Goal: Check status: Check status

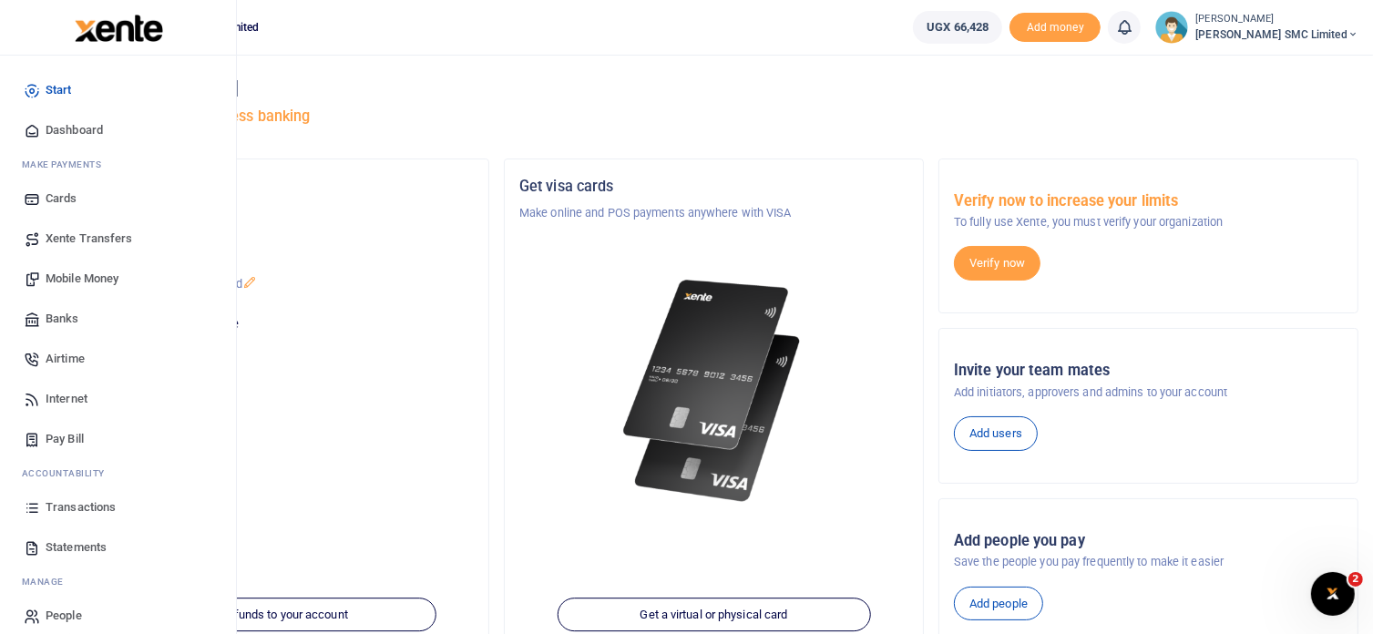
click at [46, 500] on span "Transactions" at bounding box center [81, 507] width 70 height 18
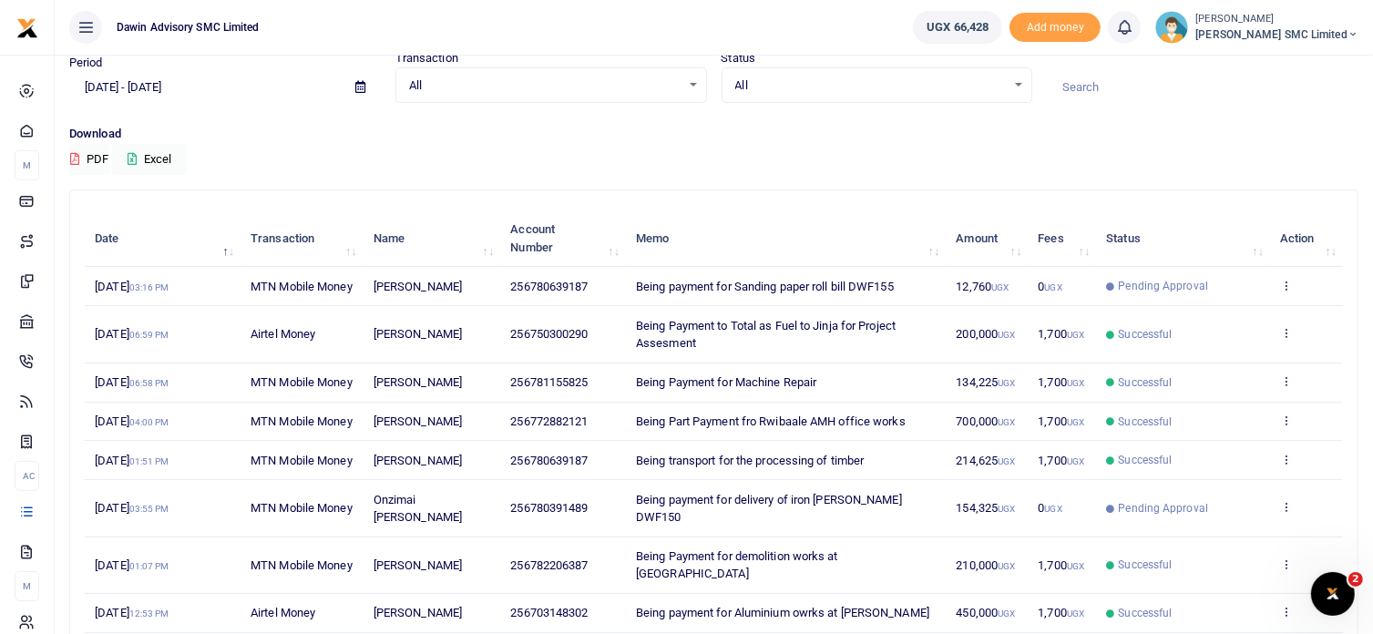
scroll to position [182, 0]
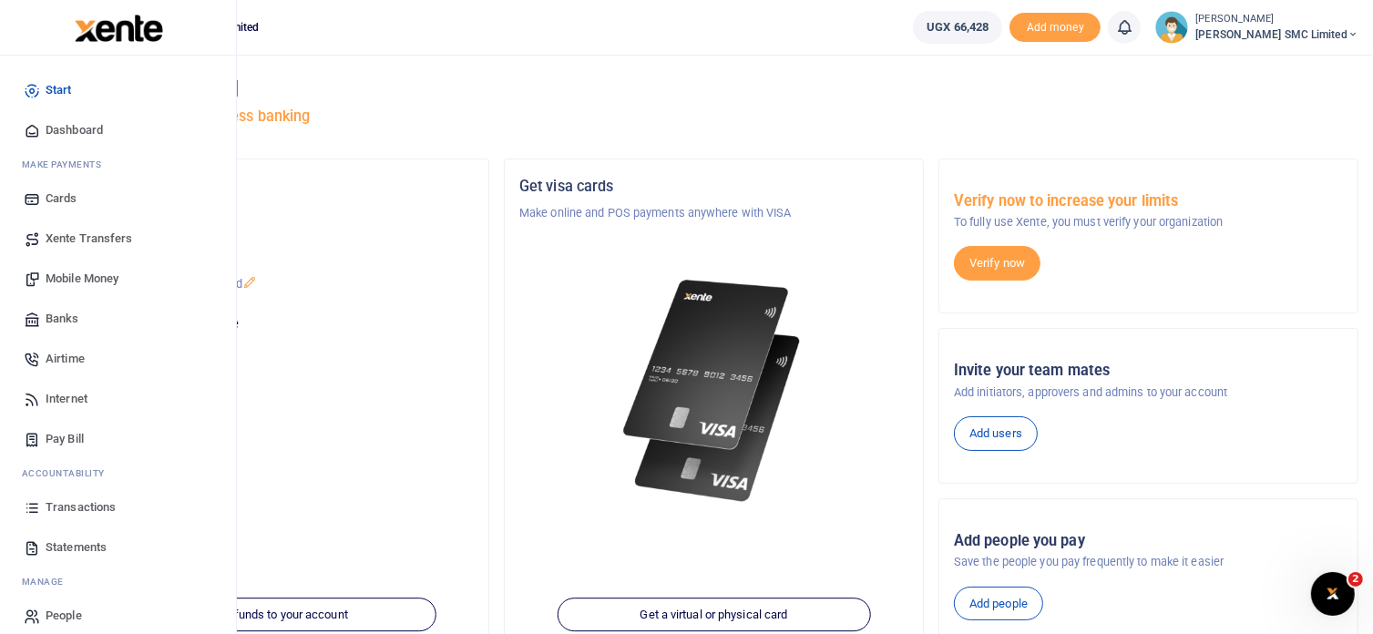
click at [62, 497] on link "Transactions" at bounding box center [118, 507] width 207 height 40
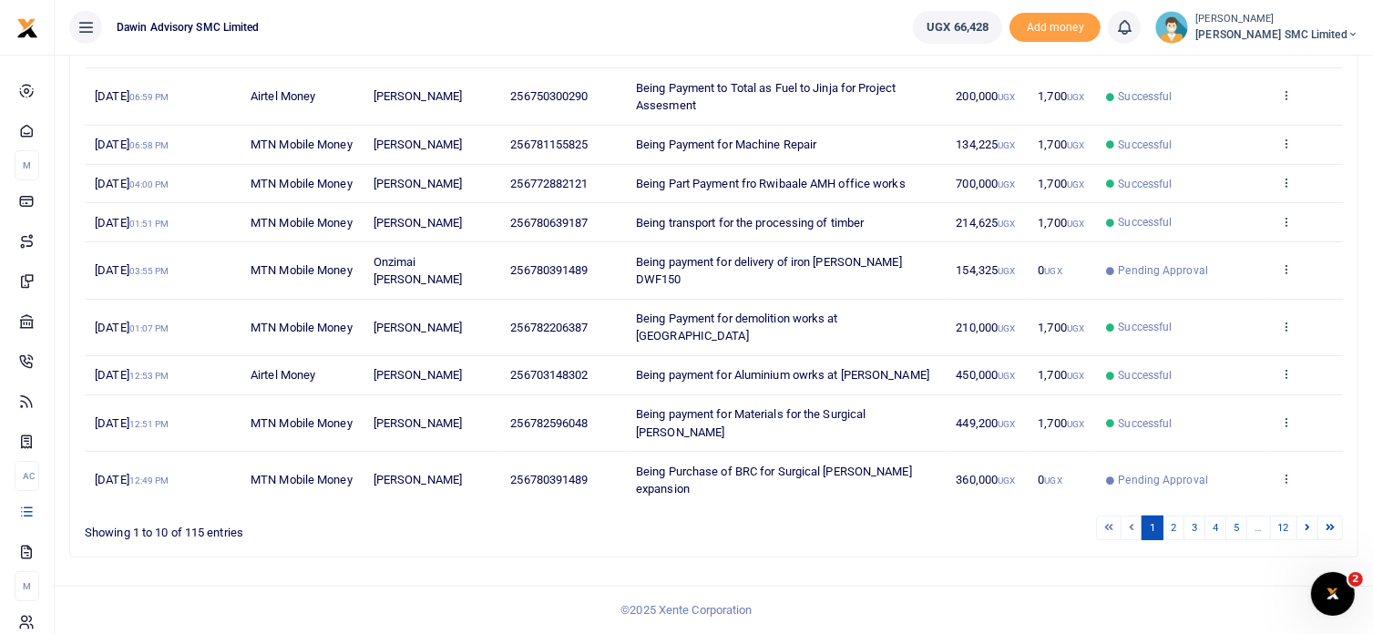
scroll to position [364, 0]
click at [1181, 540] on link "2" at bounding box center [1173, 528] width 22 height 25
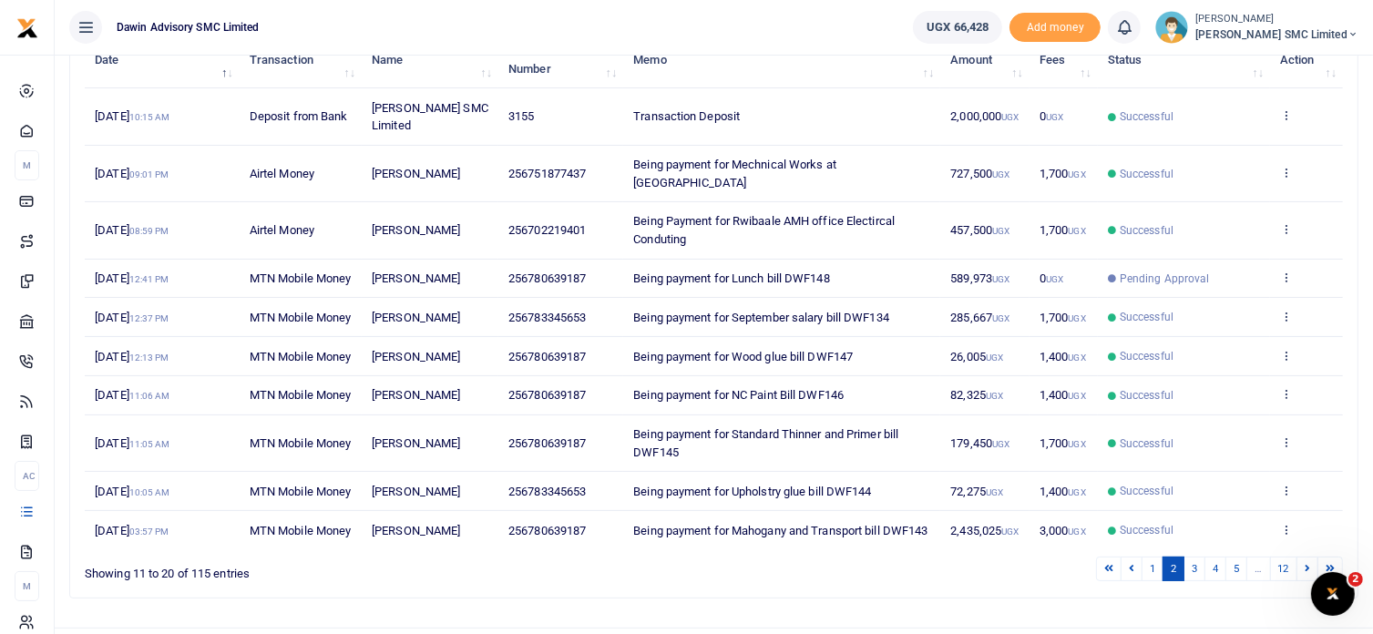
scroll to position [255, 0]
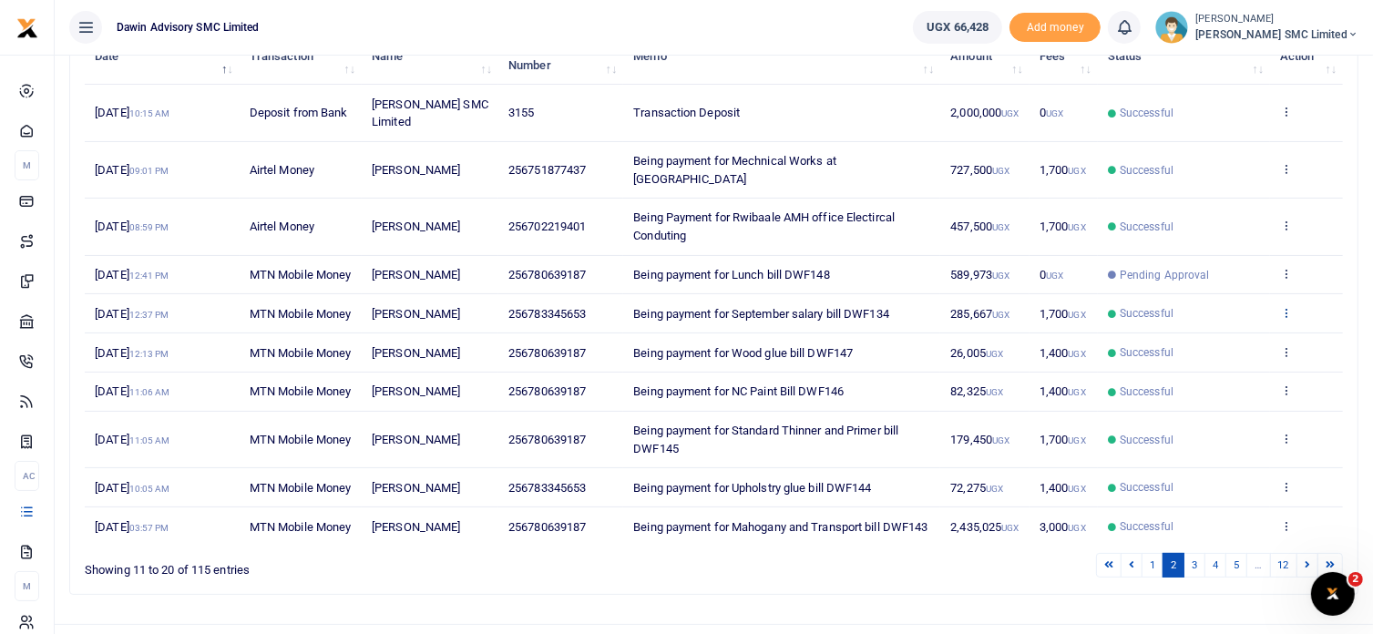
click at [1280, 319] on icon at bounding box center [1286, 312] width 12 height 13
click at [1199, 370] on link "View details" at bounding box center [1220, 369] width 144 height 26
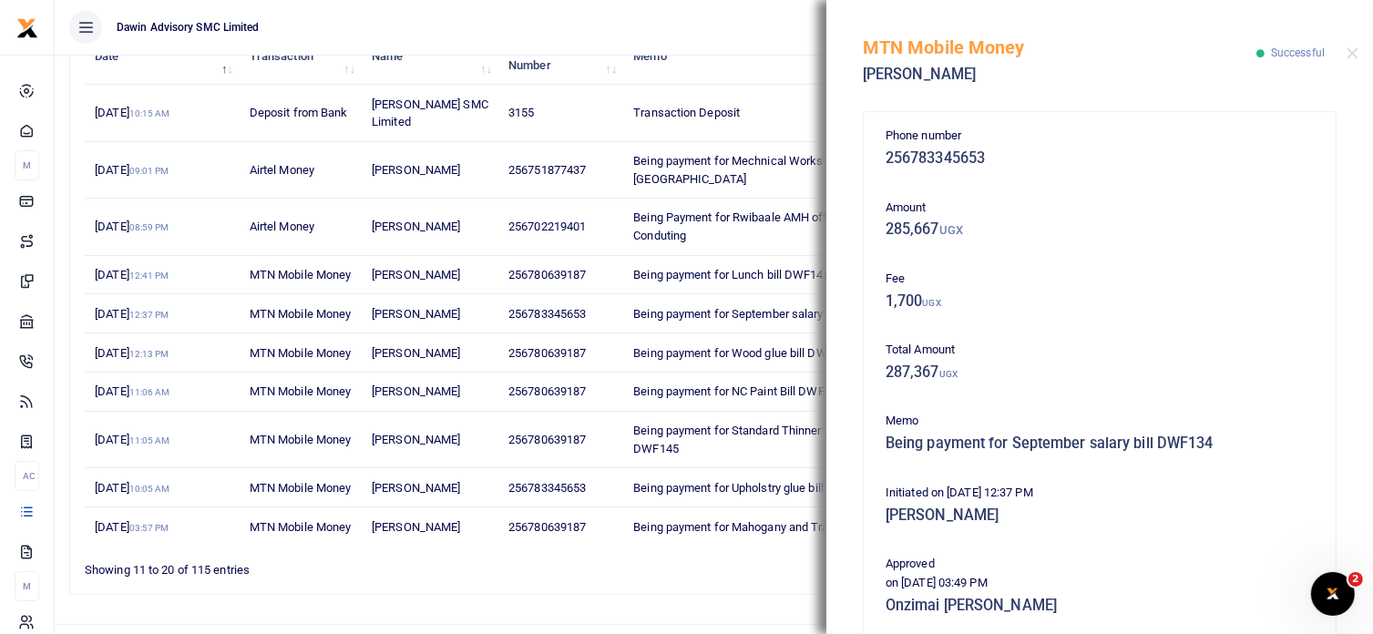
scroll to position [334, 0]
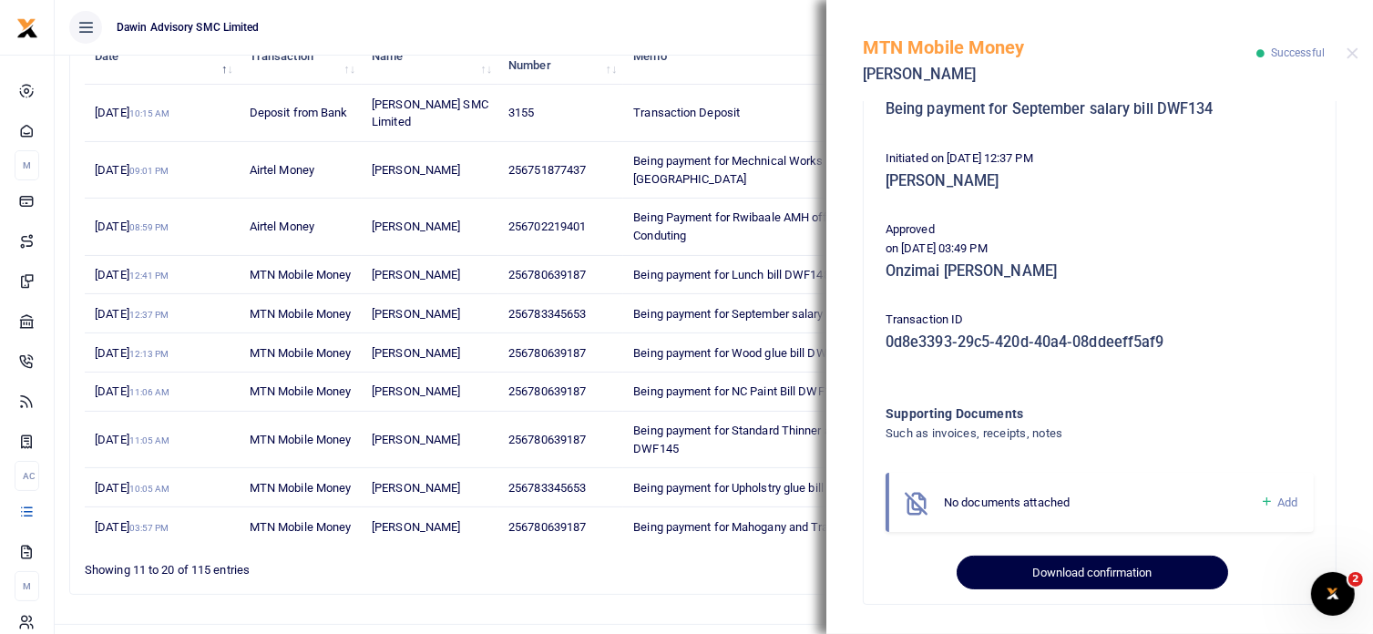
click at [1107, 573] on button "Download confirmation" at bounding box center [1092, 573] width 271 height 35
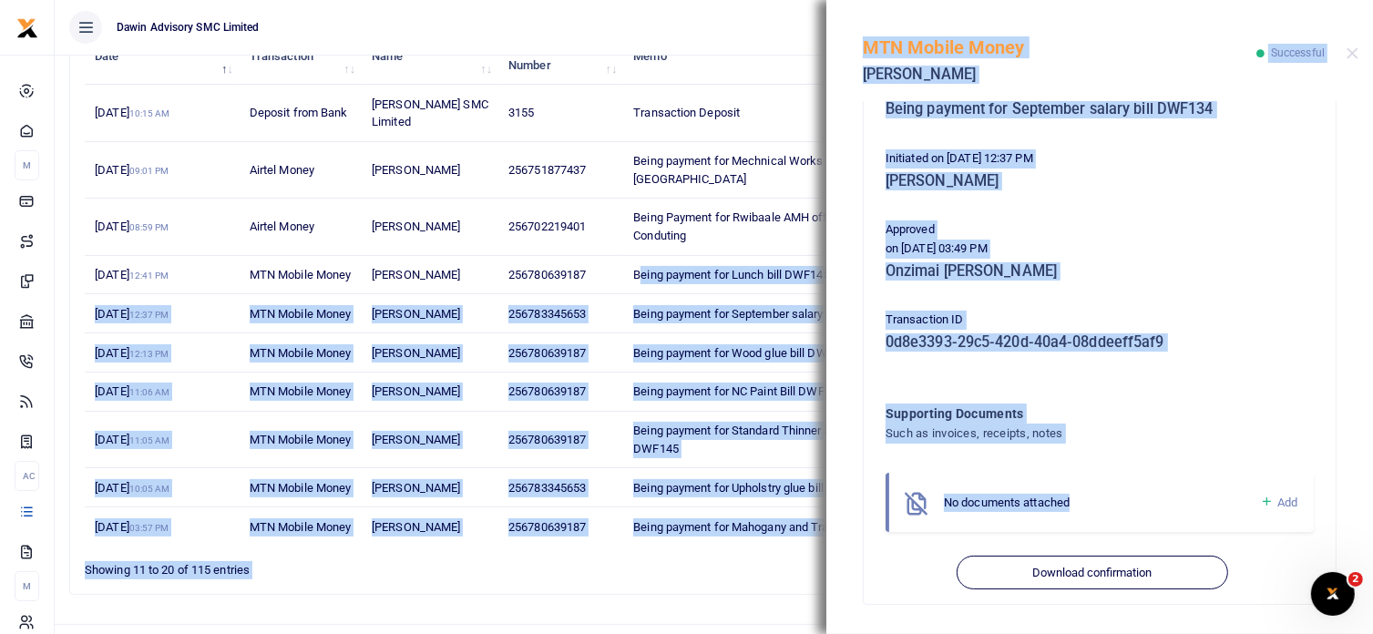
drag, startPoint x: 1181, startPoint y: 476, endPoint x: 635, endPoint y: 275, distance: 581.4
click at [635, 275] on div "Transactions Period 09/08/2025 - 10/07/2025 Transaction All Select an option...…" at bounding box center [686, 208] width 1373 height 927
click at [1188, 207] on div "Phone number 256783345653 Amount 285,667 UGX Fee 1,700 UGX Total Amount 287,367…" at bounding box center [1099, 190] width 443 height 797
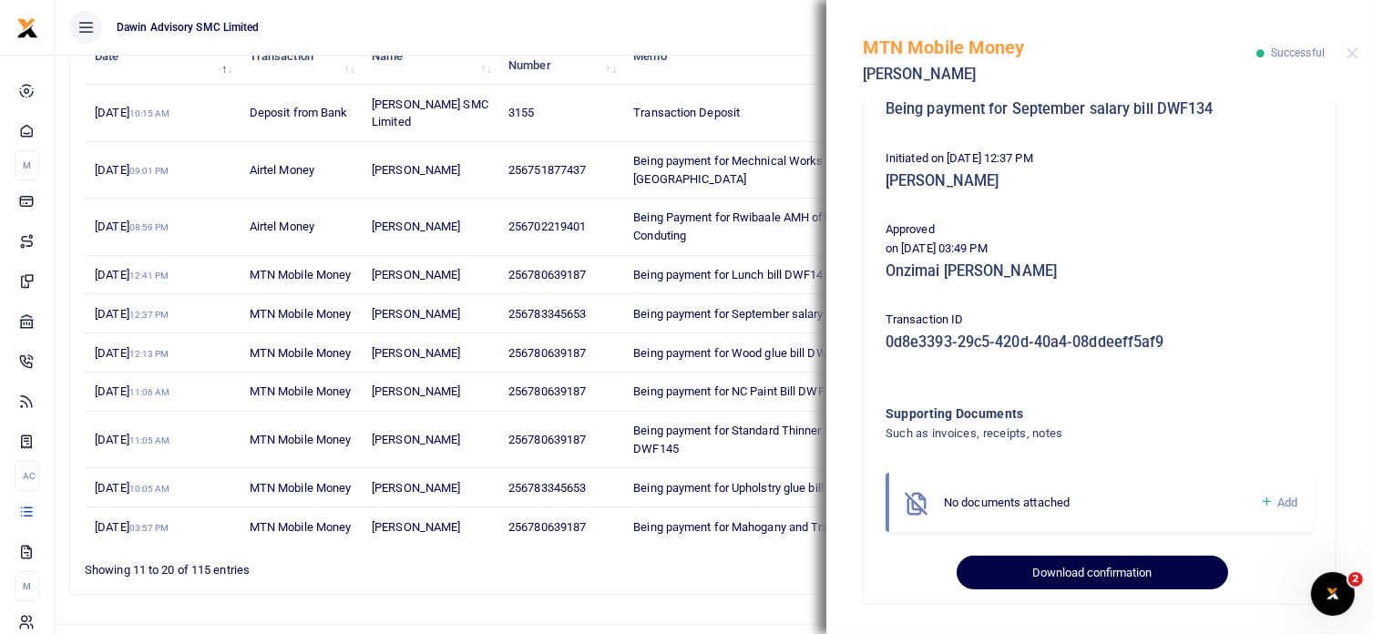
click at [1029, 569] on button "Download confirmation" at bounding box center [1092, 573] width 271 height 35
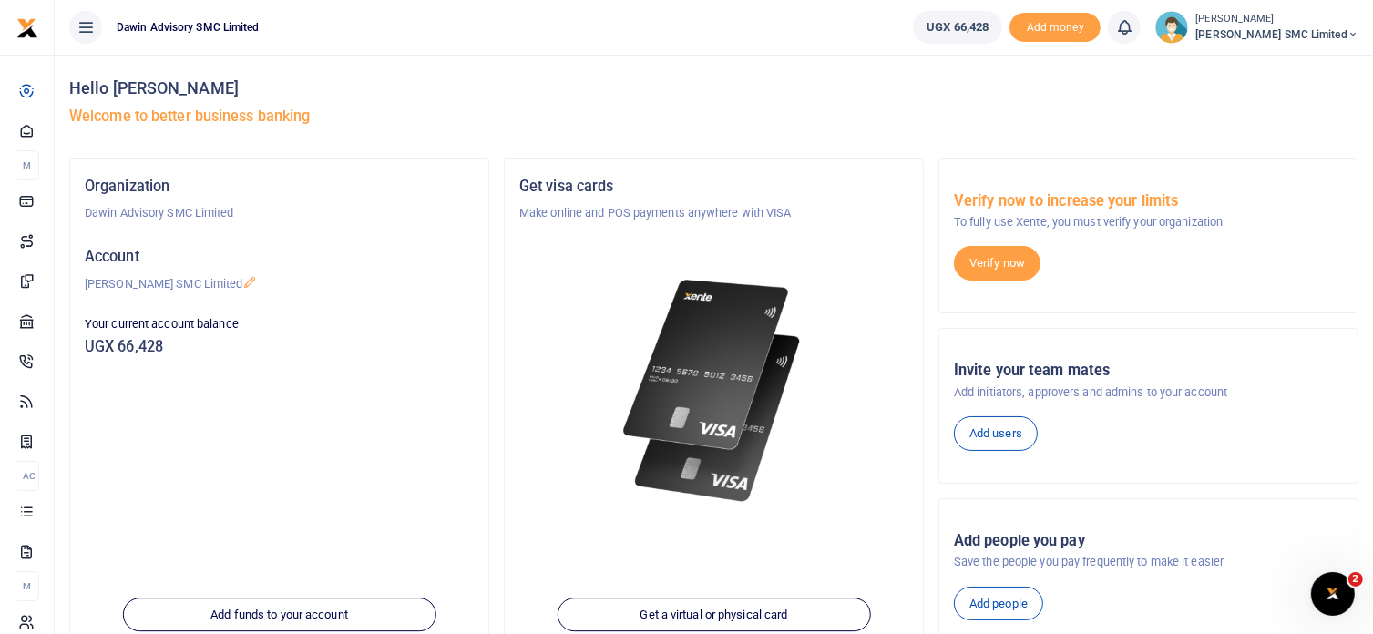
click at [689, 429] on img at bounding box center [714, 391] width 195 height 251
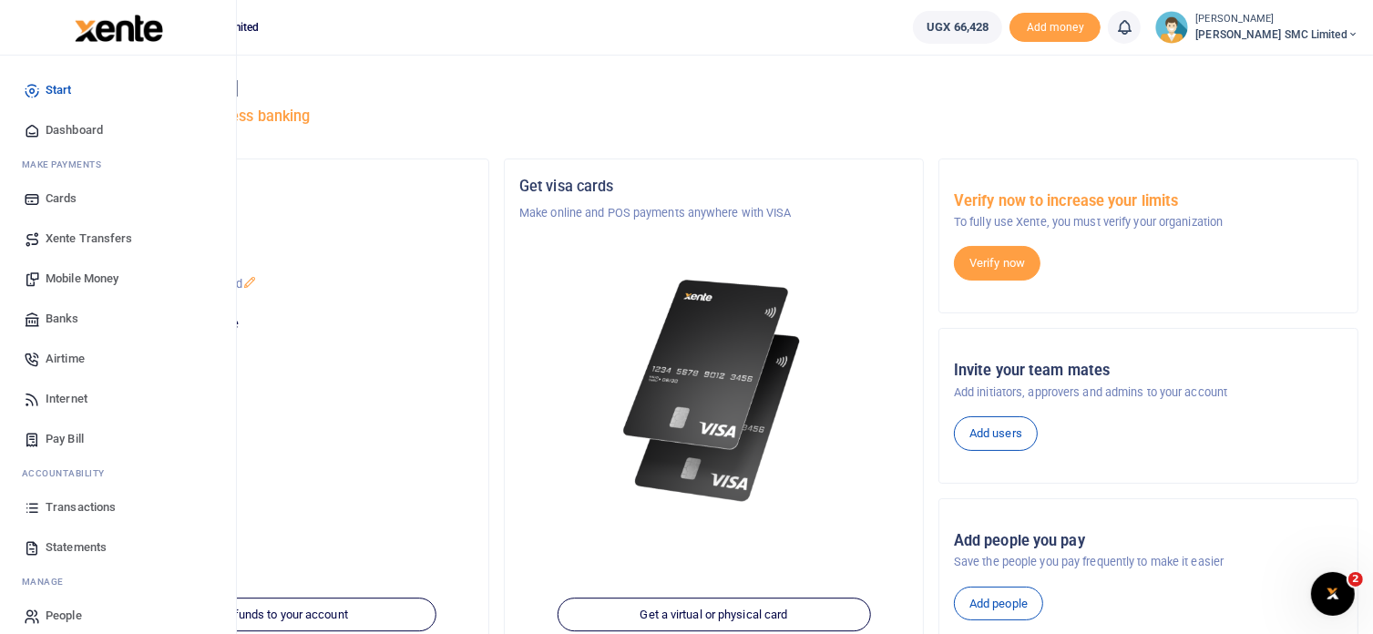
click at [59, 510] on span "Transactions" at bounding box center [81, 507] width 70 height 18
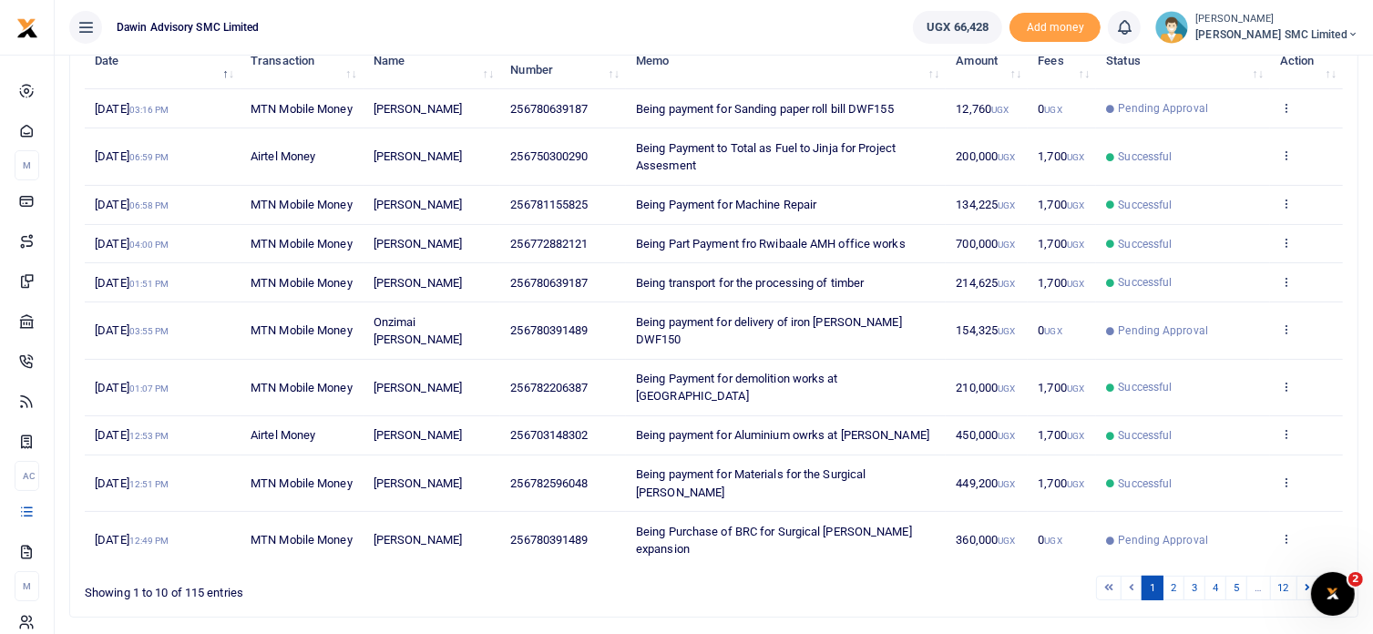
scroll to position [255, 0]
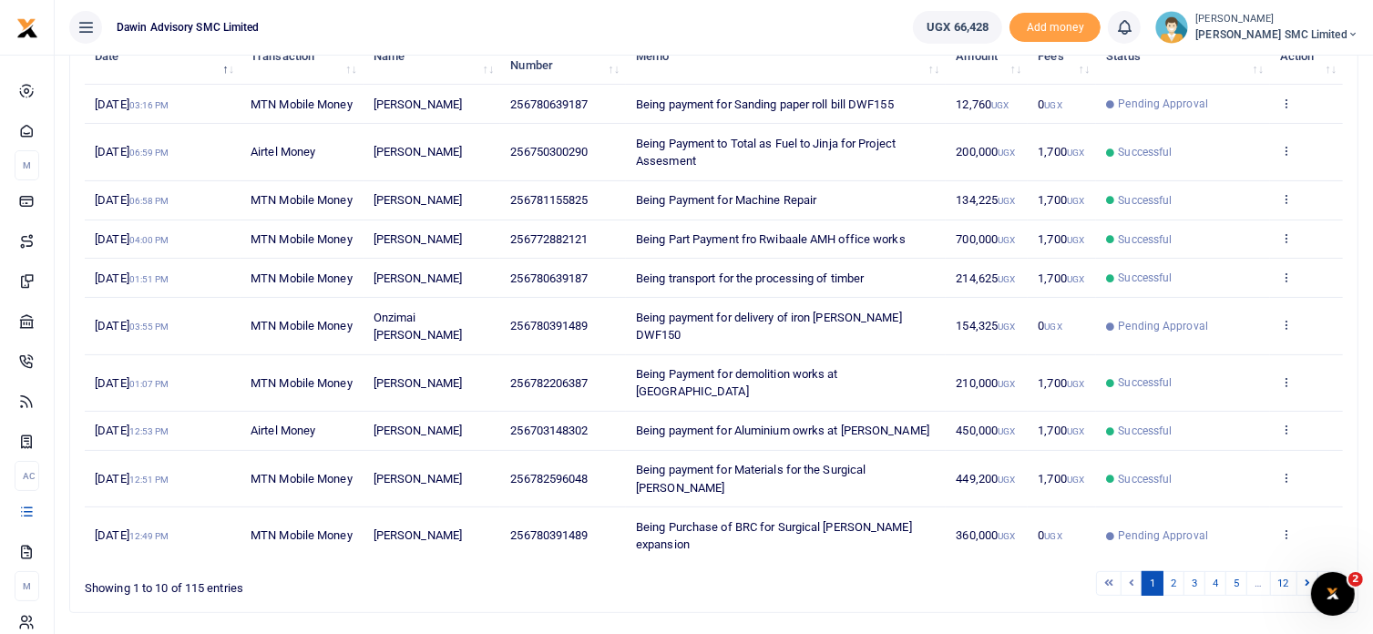
click at [1275, 220] on td "View details Send again" at bounding box center [1306, 200] width 73 height 39
click at [1281, 205] on icon at bounding box center [1286, 198] width 12 height 13
click at [1228, 243] on link "View details" at bounding box center [1220, 255] width 144 height 26
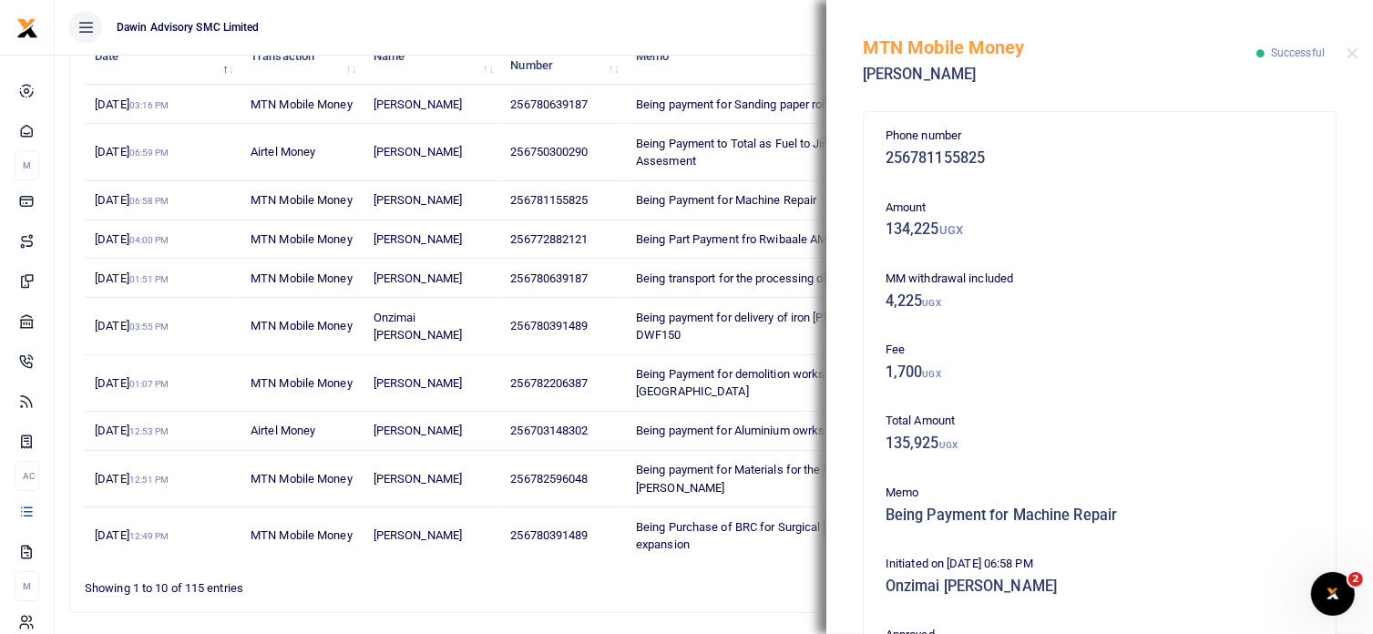
click at [749, 343] on span "Being payment for delivery of iron [PERSON_NAME] DWF150" at bounding box center [769, 327] width 266 height 32
click at [1344, 53] on div "MTN Mobile Money David Oyirwoth Successful" at bounding box center [1099, 50] width 547 height 101
click at [1354, 53] on button "Close" at bounding box center [1353, 53] width 12 height 12
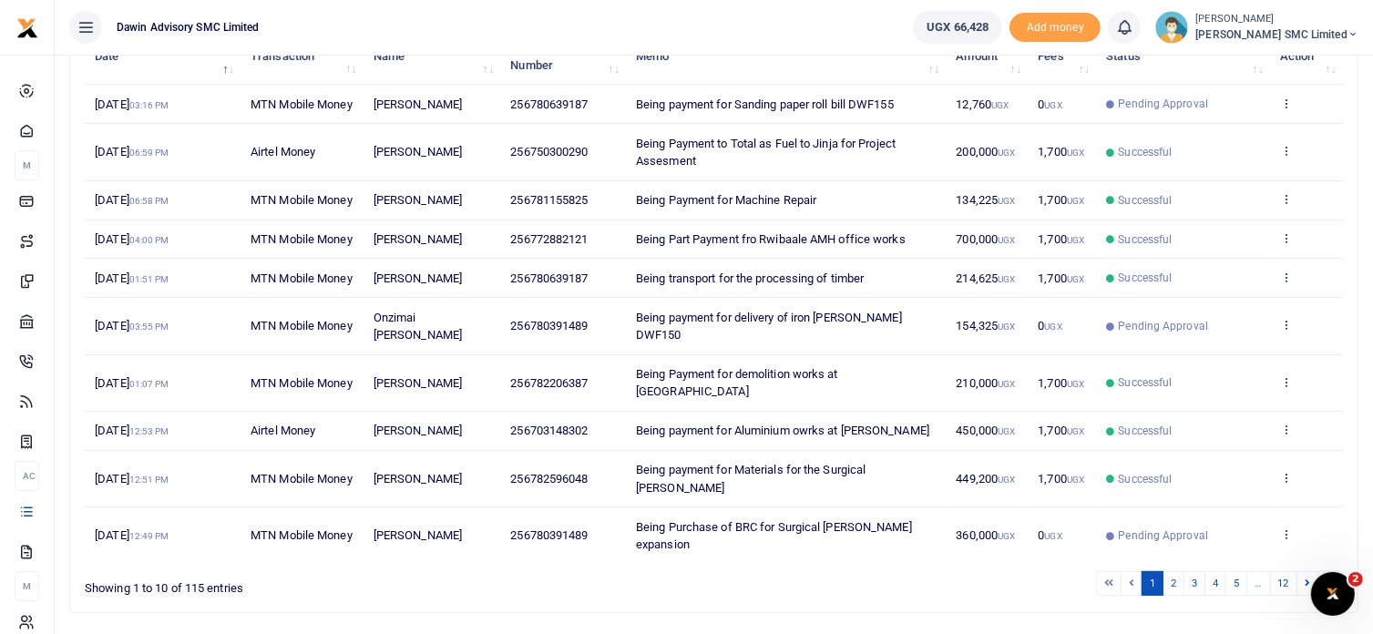
click at [1284, 283] on icon at bounding box center [1286, 277] width 12 height 13
click at [1228, 360] on link "View details" at bounding box center [1220, 369] width 144 height 26
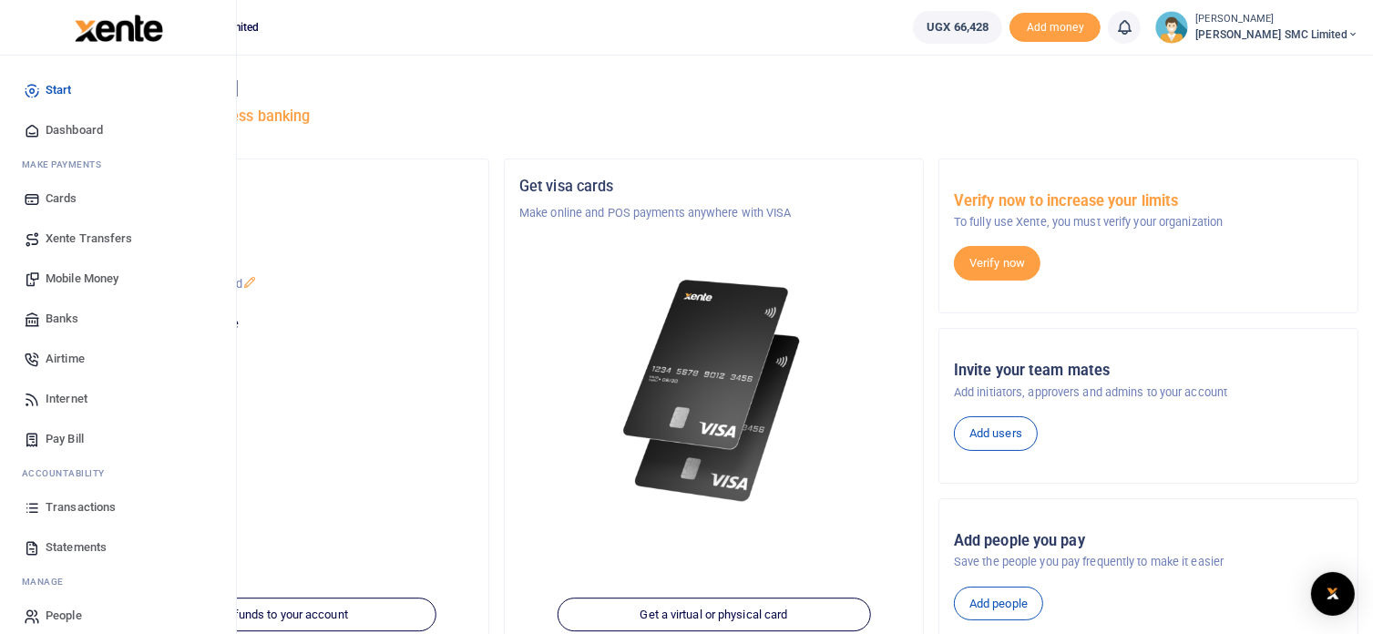
click at [60, 509] on span "Transactions" at bounding box center [81, 507] width 70 height 18
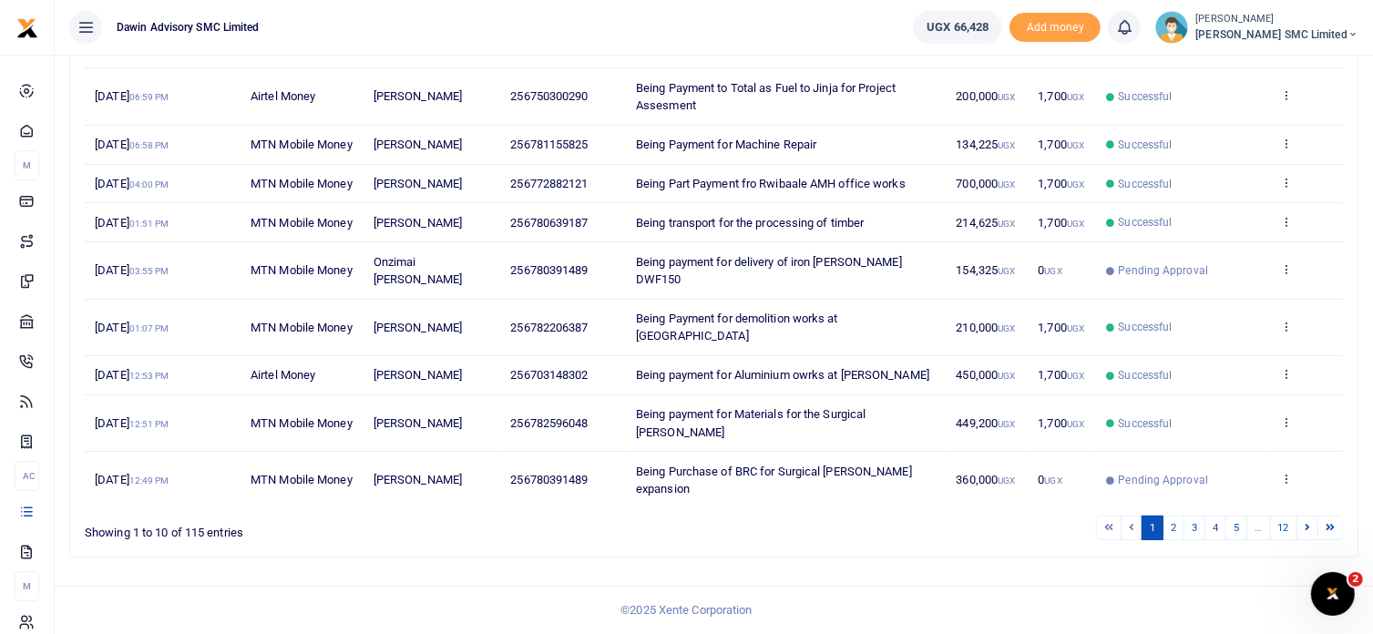
click at [1282, 228] on icon at bounding box center [1286, 221] width 12 height 13
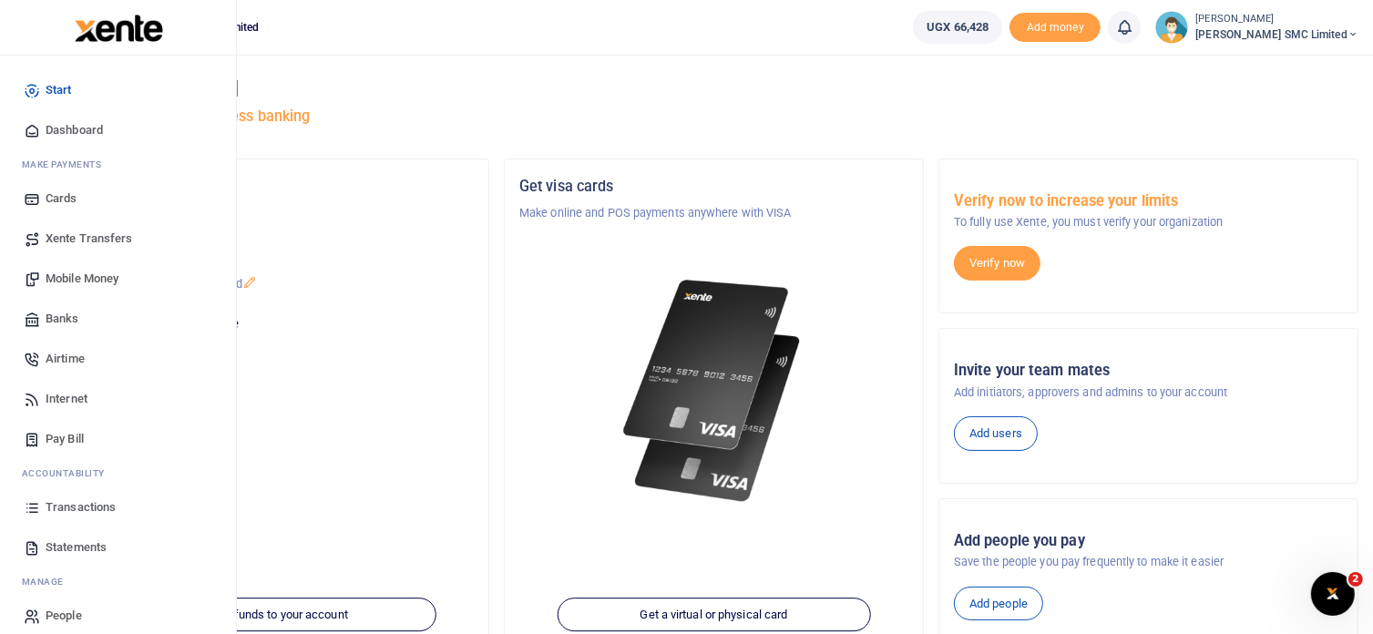
click at [77, 497] on link "Transactions" at bounding box center [118, 507] width 207 height 40
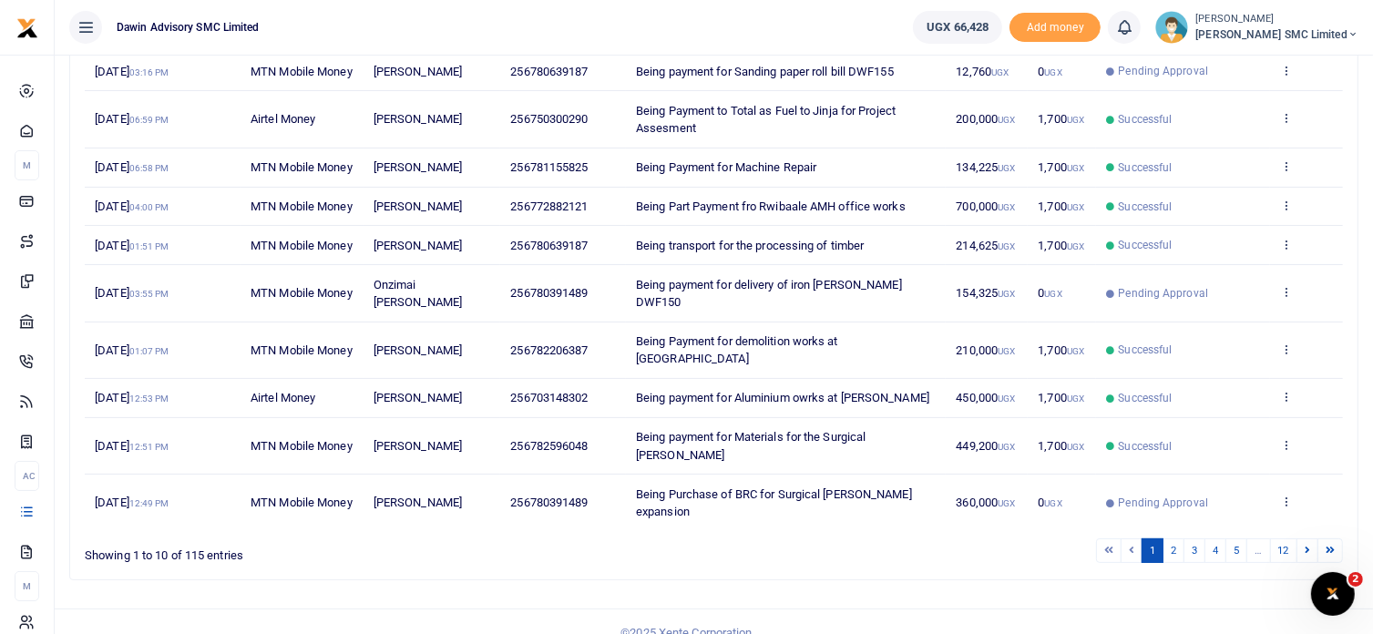
scroll to position [292, 0]
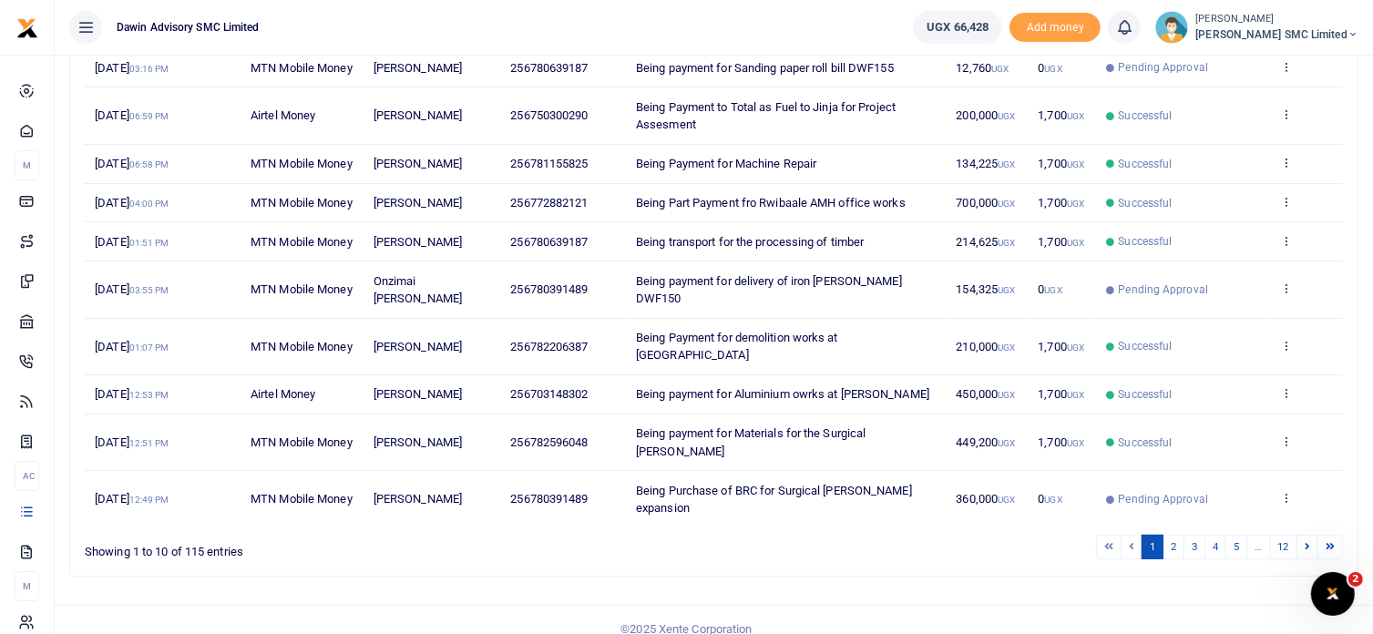
click at [1284, 120] on icon at bounding box center [1286, 114] width 12 height 13
click at [1224, 151] on link "View details" at bounding box center [1220, 162] width 144 height 26
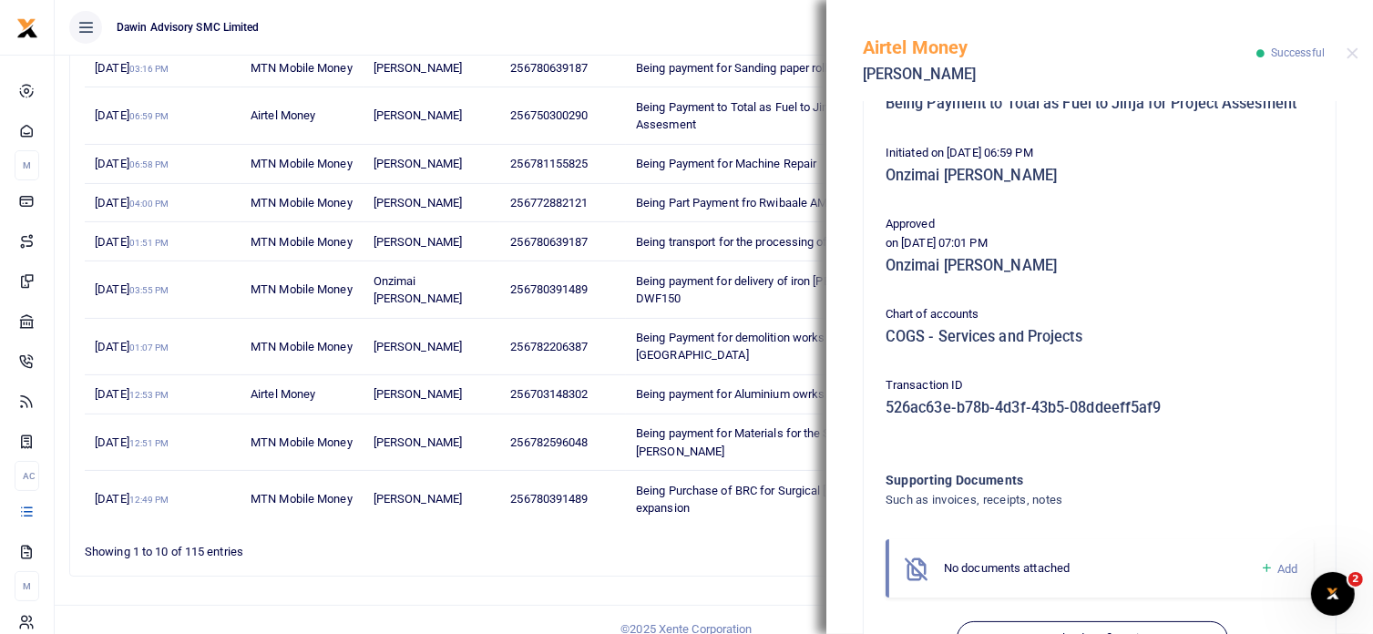
scroll to position [364, 0]
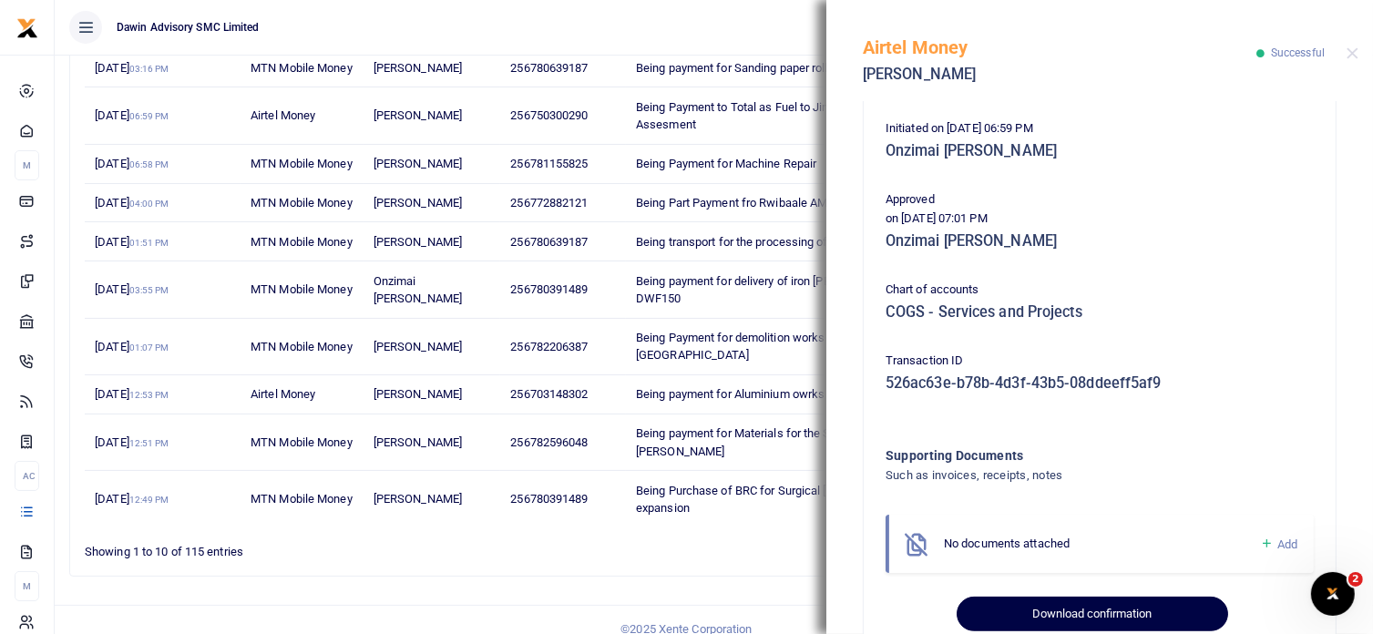
click at [1068, 616] on button "Download confirmation" at bounding box center [1092, 614] width 271 height 35
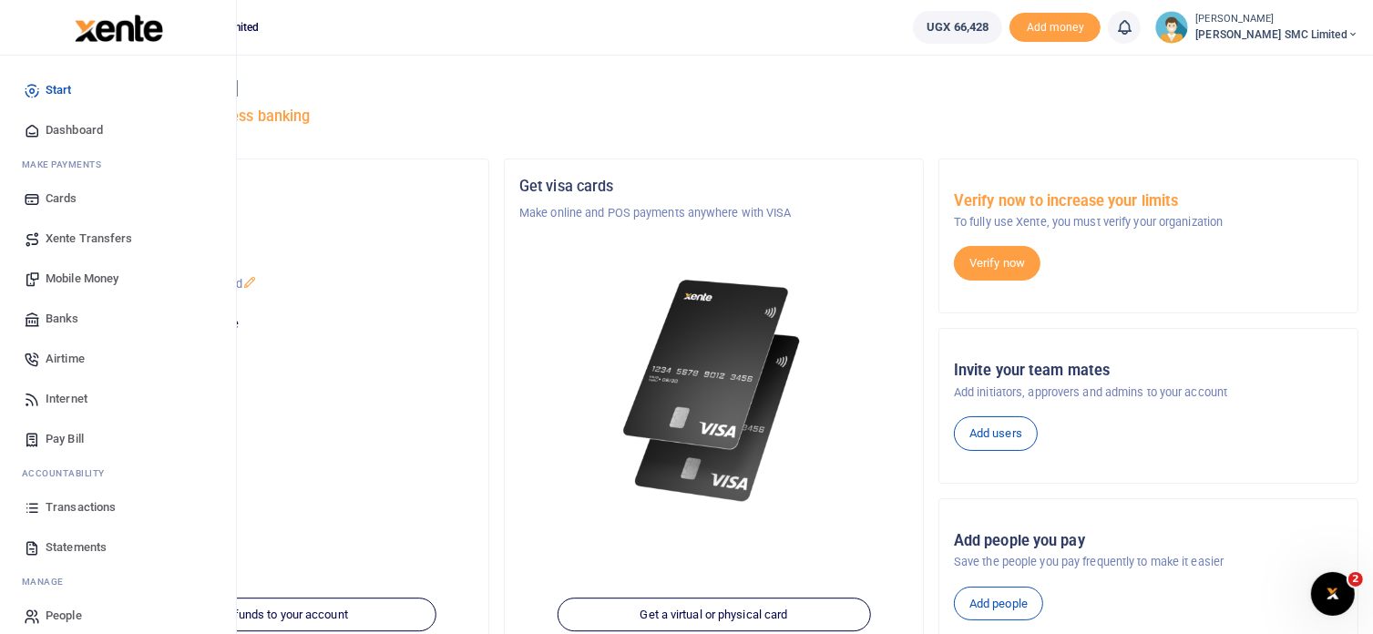
click at [68, 501] on span "Transactions" at bounding box center [81, 507] width 70 height 18
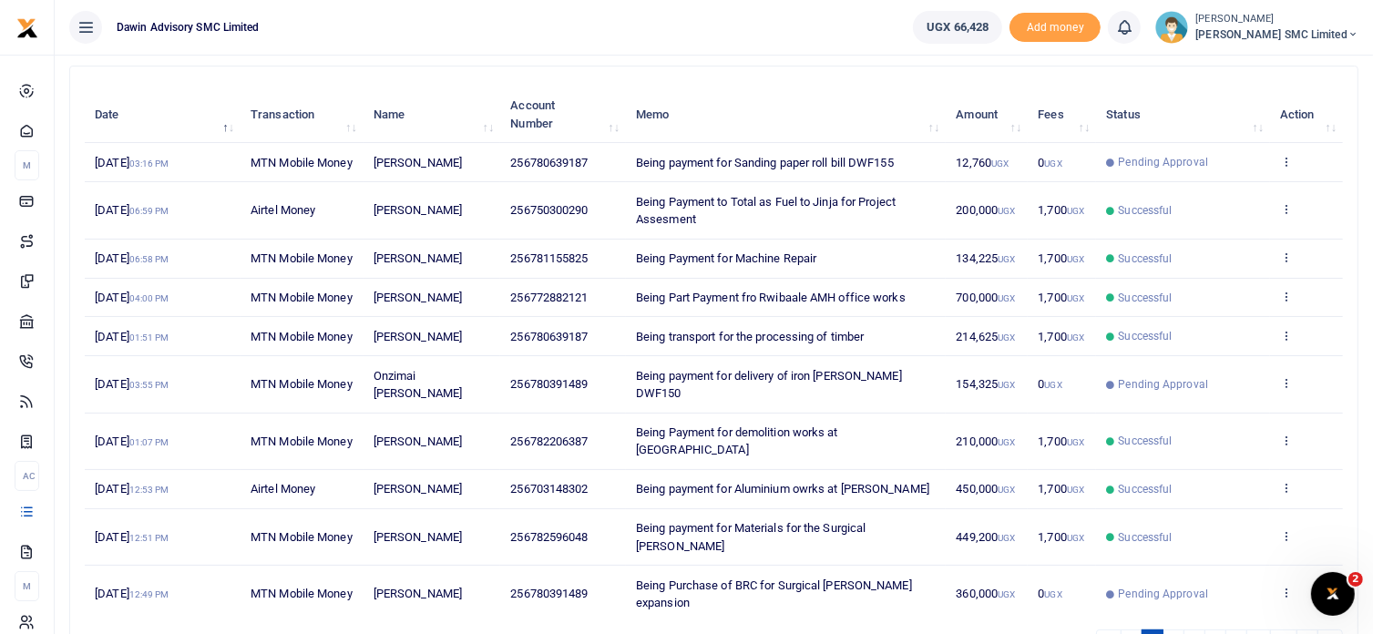
scroll to position [255, 0]
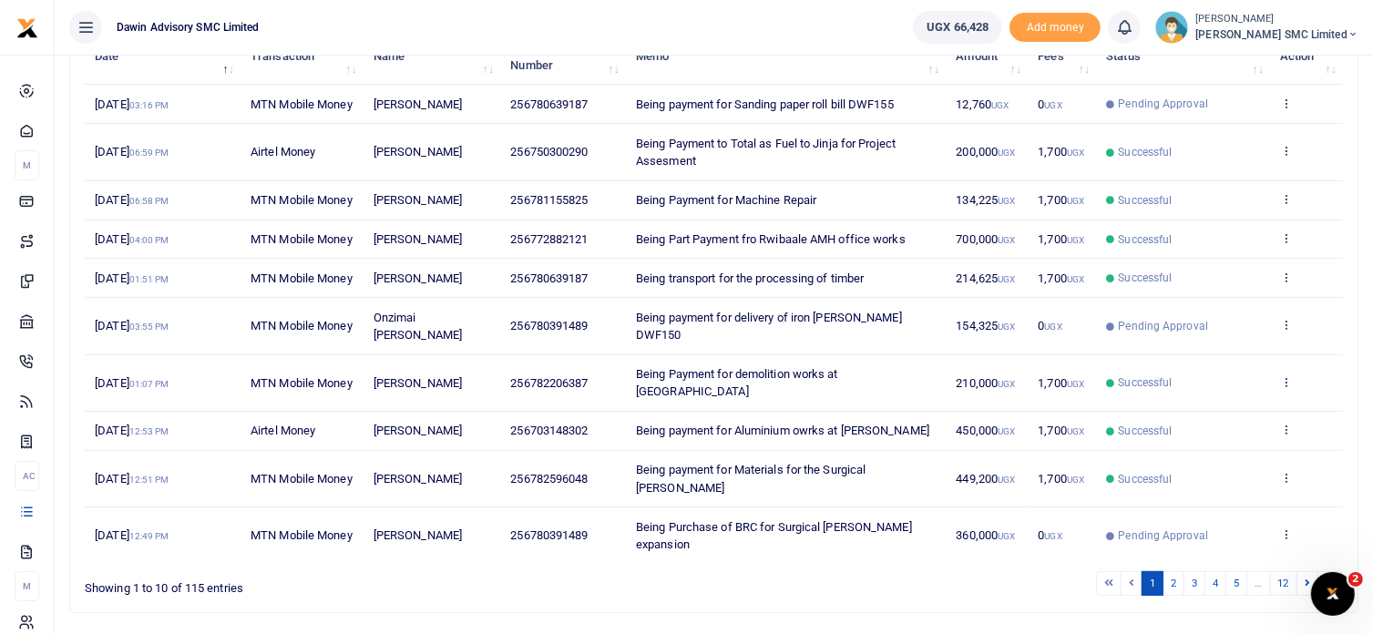
click at [1283, 388] on icon at bounding box center [1286, 381] width 12 height 13
click at [1221, 472] on link "View details" at bounding box center [1220, 482] width 144 height 26
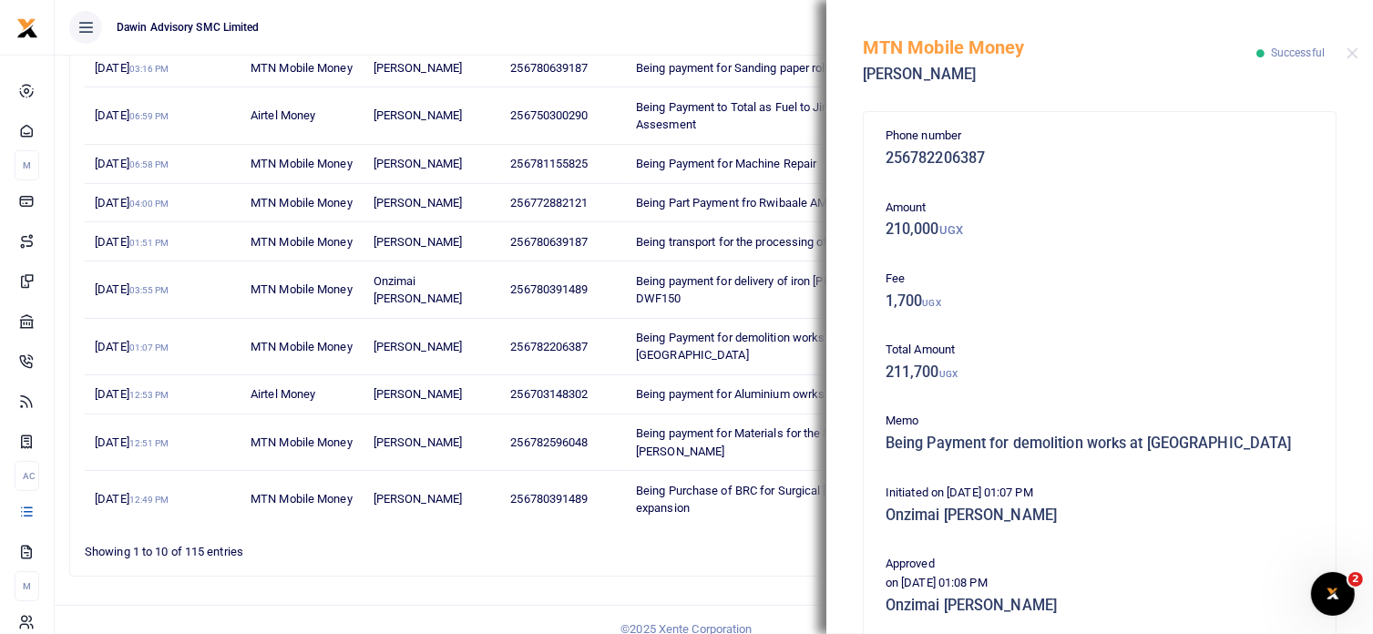
scroll to position [405, 0]
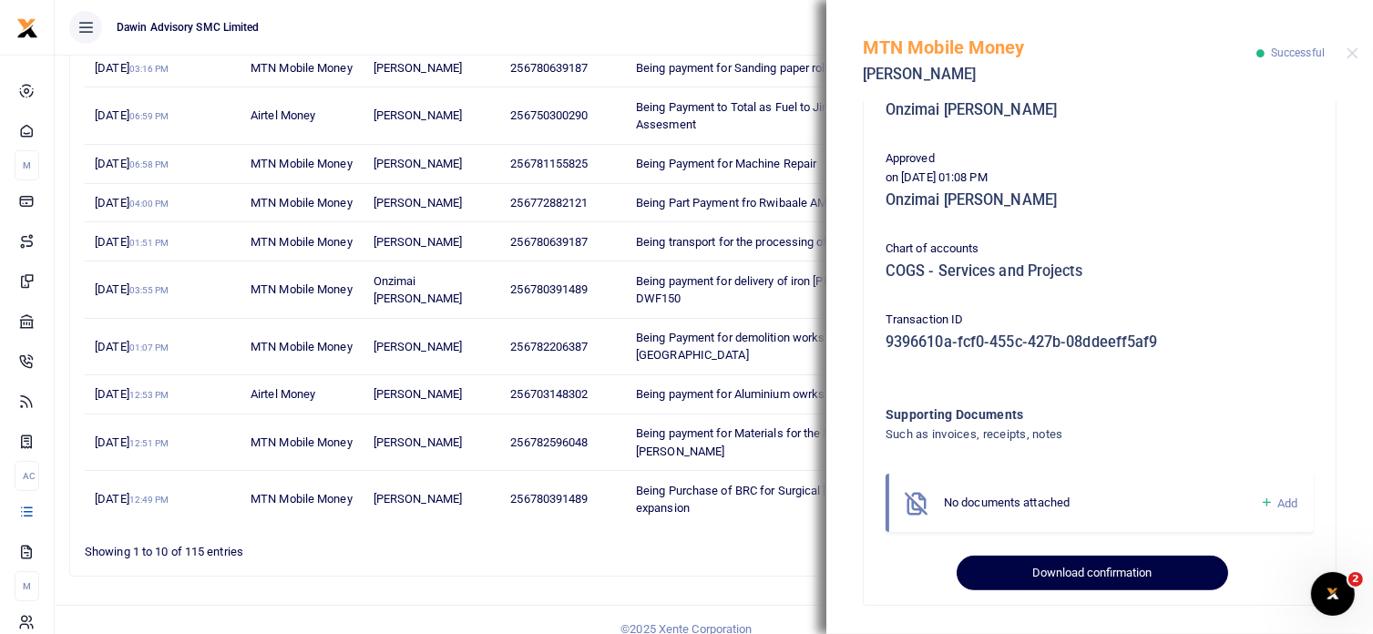
click at [1103, 575] on button "Download confirmation" at bounding box center [1092, 573] width 271 height 35
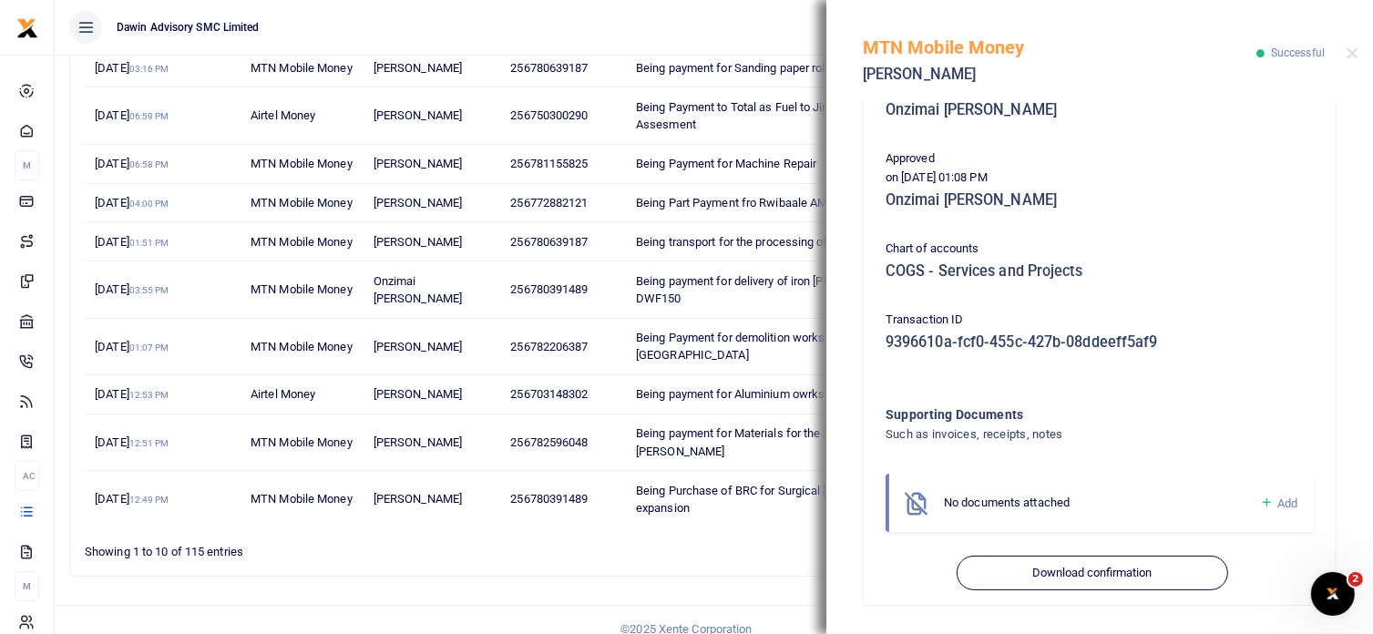
click at [1341, 141] on div "Phone number 256782206387 Amount 210,000 UGX Fee 1,700 UGX Total Amount 211,700…" at bounding box center [1099, 367] width 547 height 533
click at [1358, 157] on div "Phone number 256782206387 Amount 210,000 UGX Fee 1,700 UGX Total Amount 211,700…" at bounding box center [1099, 367] width 547 height 533
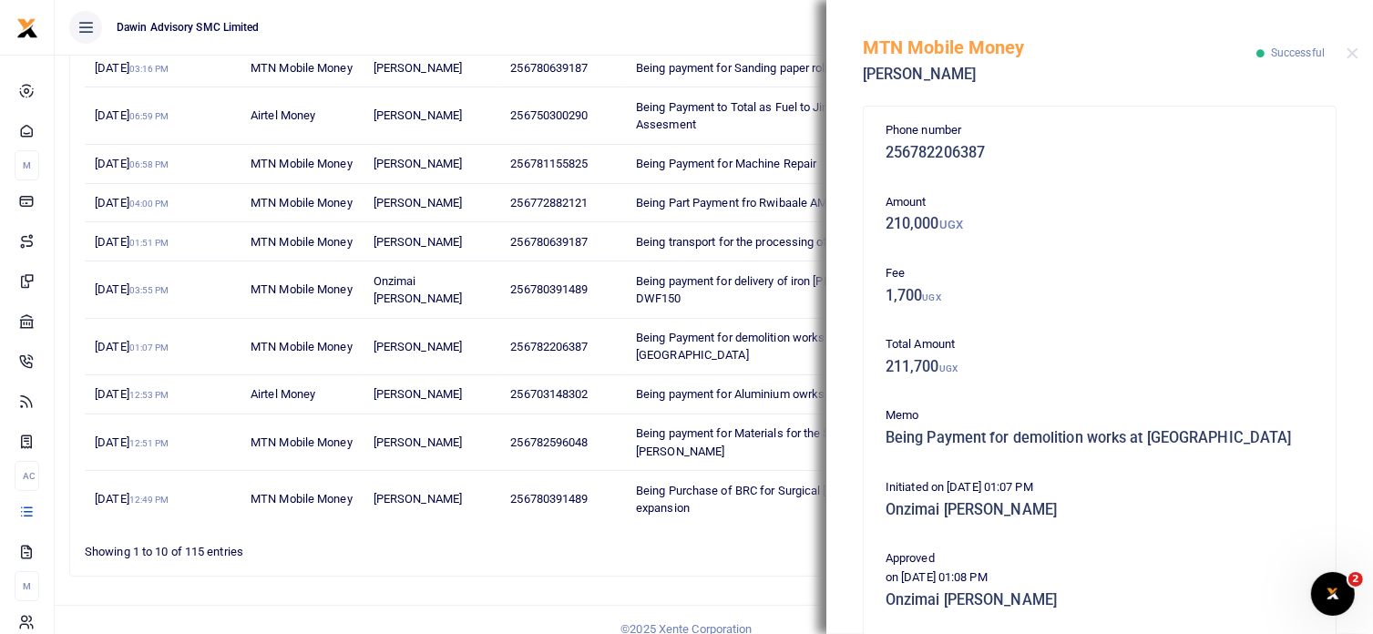
scroll to position [0, 0]
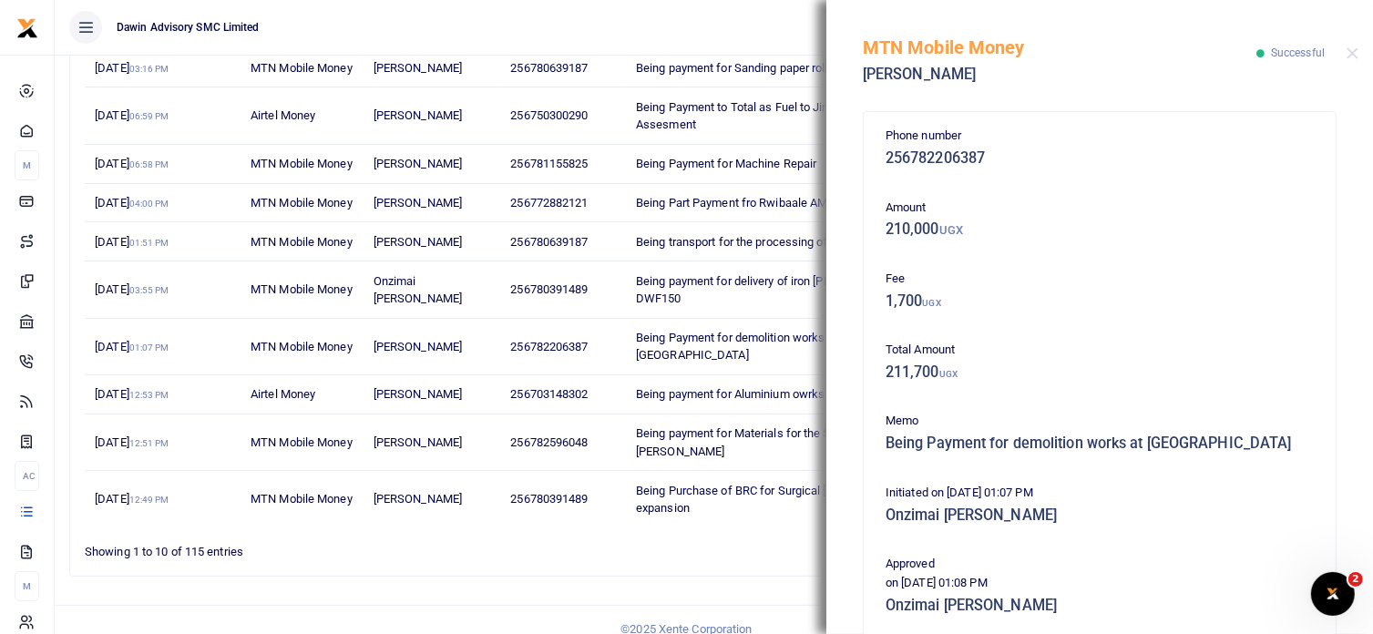
click at [715, 223] on td "Being Part Payment fro Rwibaale AMH office works" at bounding box center [786, 203] width 320 height 39
click at [1351, 53] on button "Close" at bounding box center [1353, 53] width 12 height 12
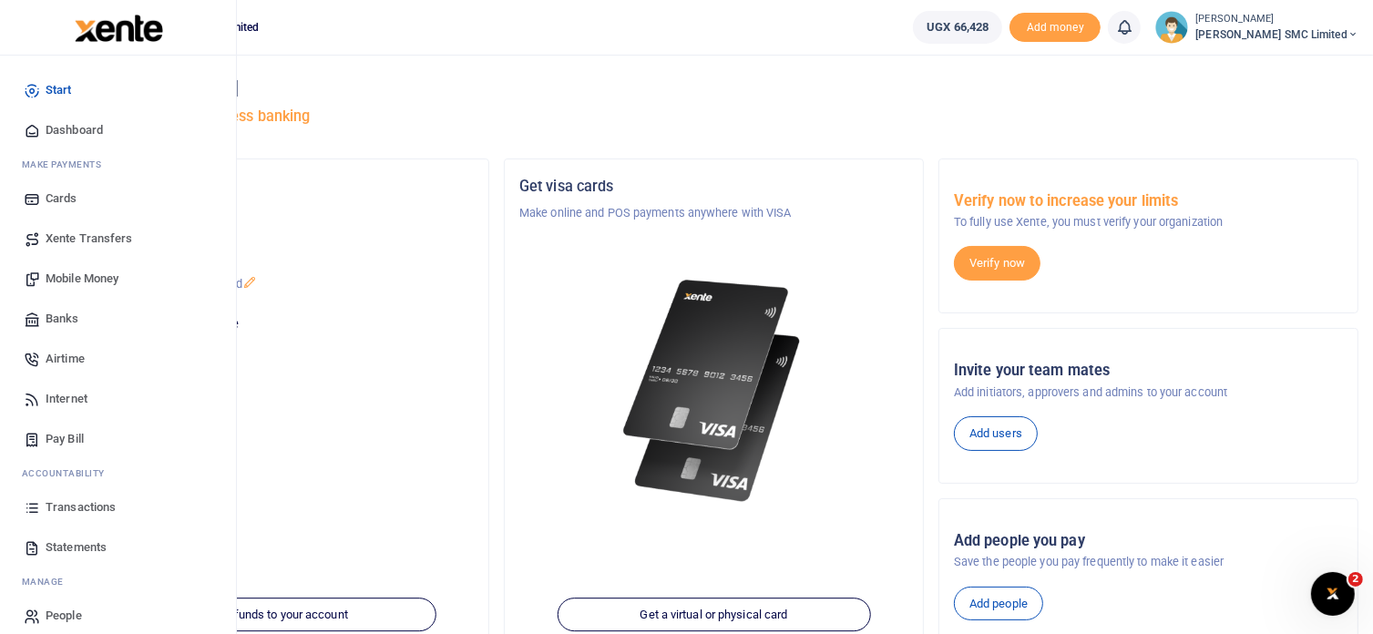
click at [93, 511] on span "Transactions" at bounding box center [81, 507] width 70 height 18
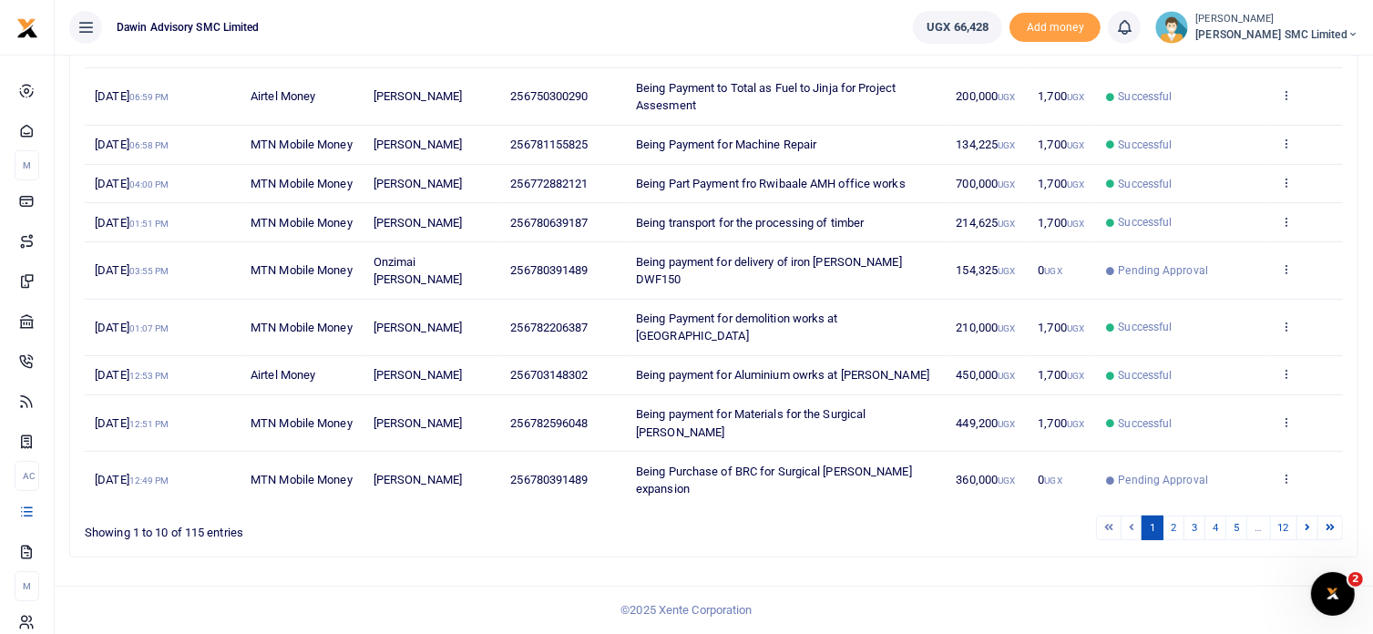
scroll to position [378, 0]
click at [1178, 527] on link "2" at bounding box center [1173, 528] width 22 height 25
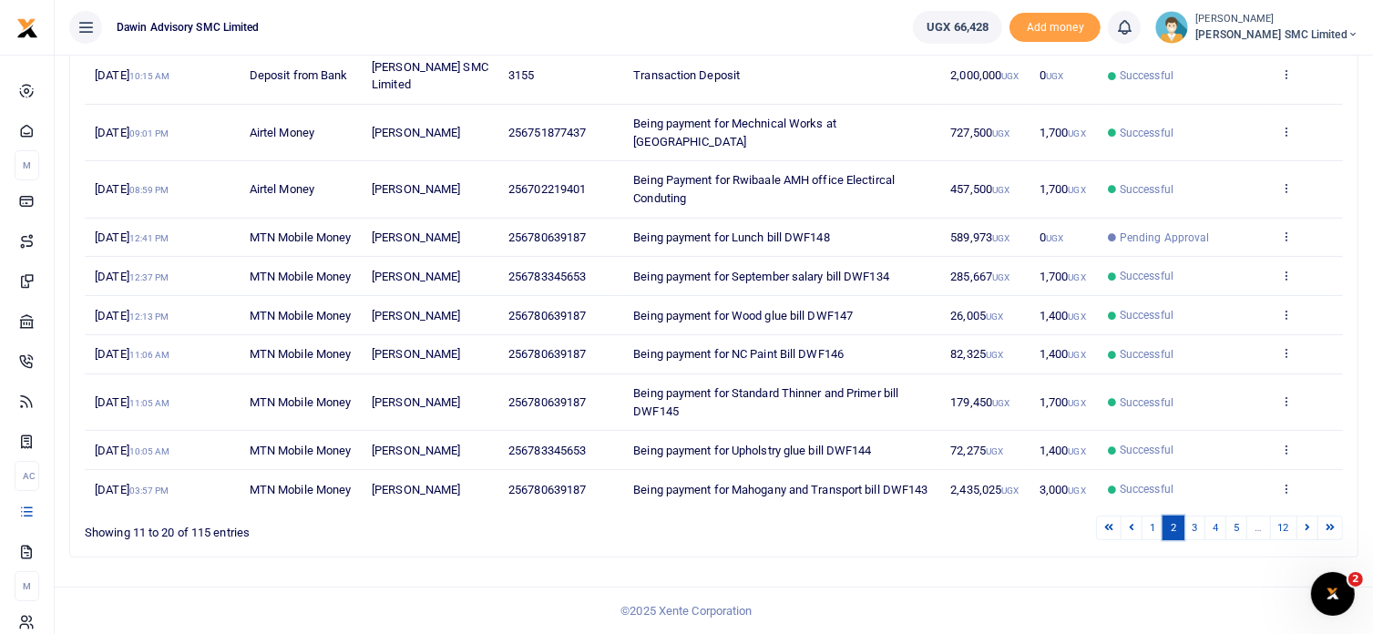
scroll to position [396, 0]
click at [921, 509] on div "Date Transaction Name Account Number Memo Amount Fees Status Action 3rd Oct 202…" at bounding box center [714, 249] width 1258 height 528
click at [1286, 482] on icon at bounding box center [1286, 488] width 12 height 13
click at [1197, 412] on link "View details" at bounding box center [1220, 410] width 144 height 26
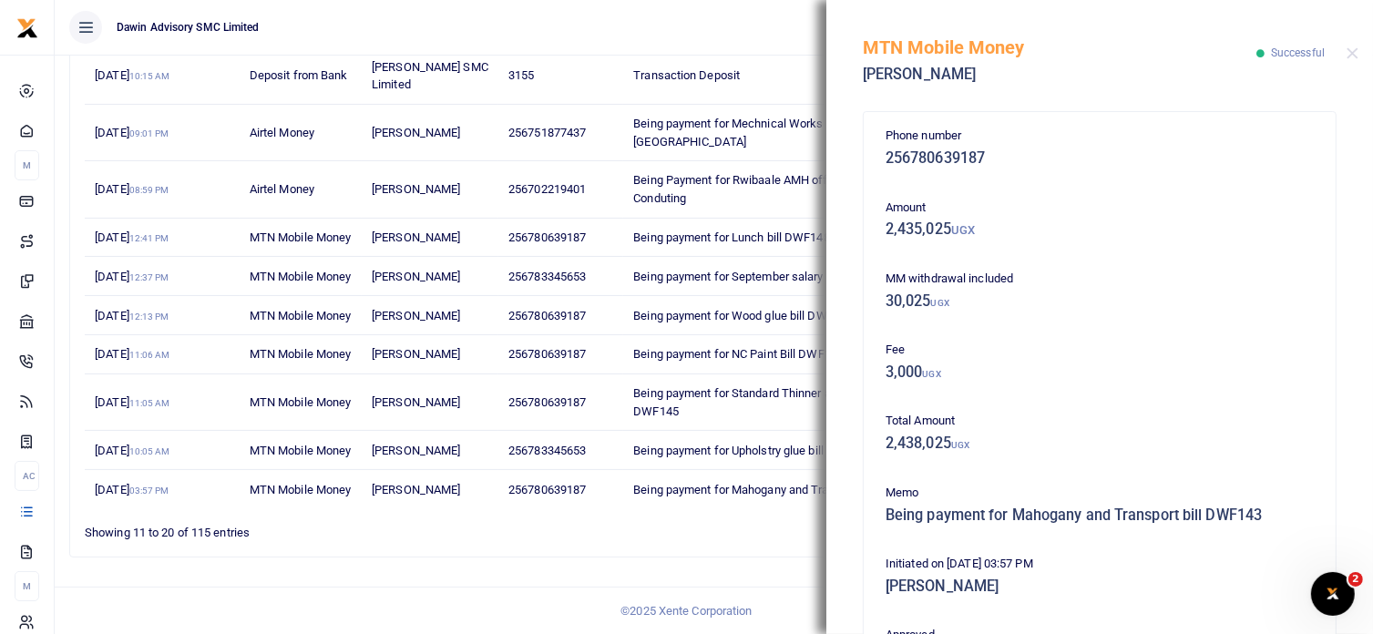
scroll to position [405, 0]
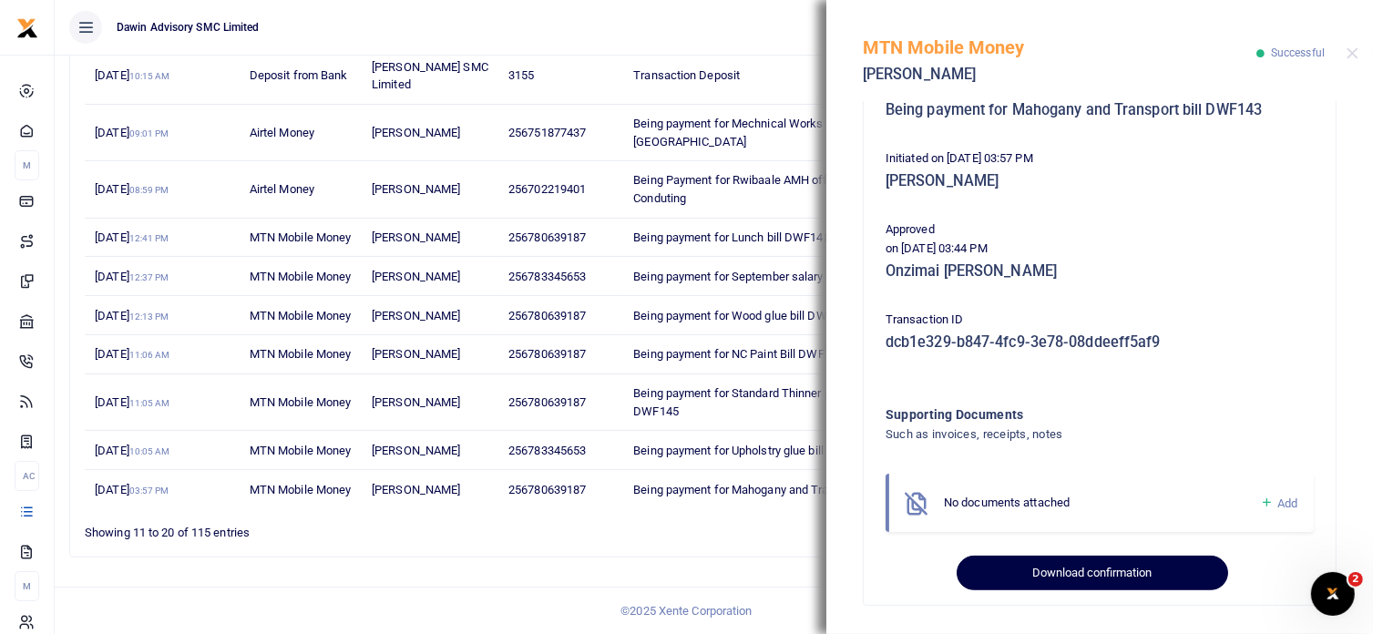
click at [1104, 567] on button "Download confirmation" at bounding box center [1092, 573] width 271 height 35
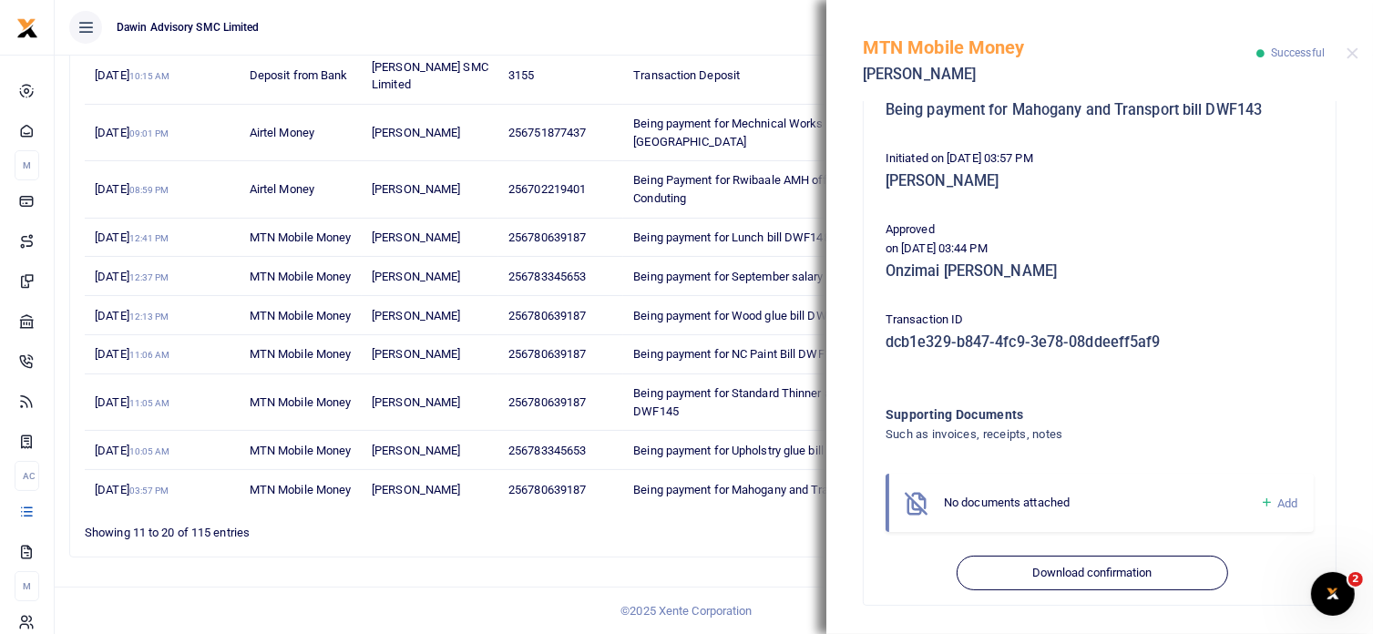
click at [1353, 128] on div "Phone number 256780639187 Amount 2,435,025 UGX MM withdrawal included 30,025 UG…" at bounding box center [1099, 367] width 547 height 533
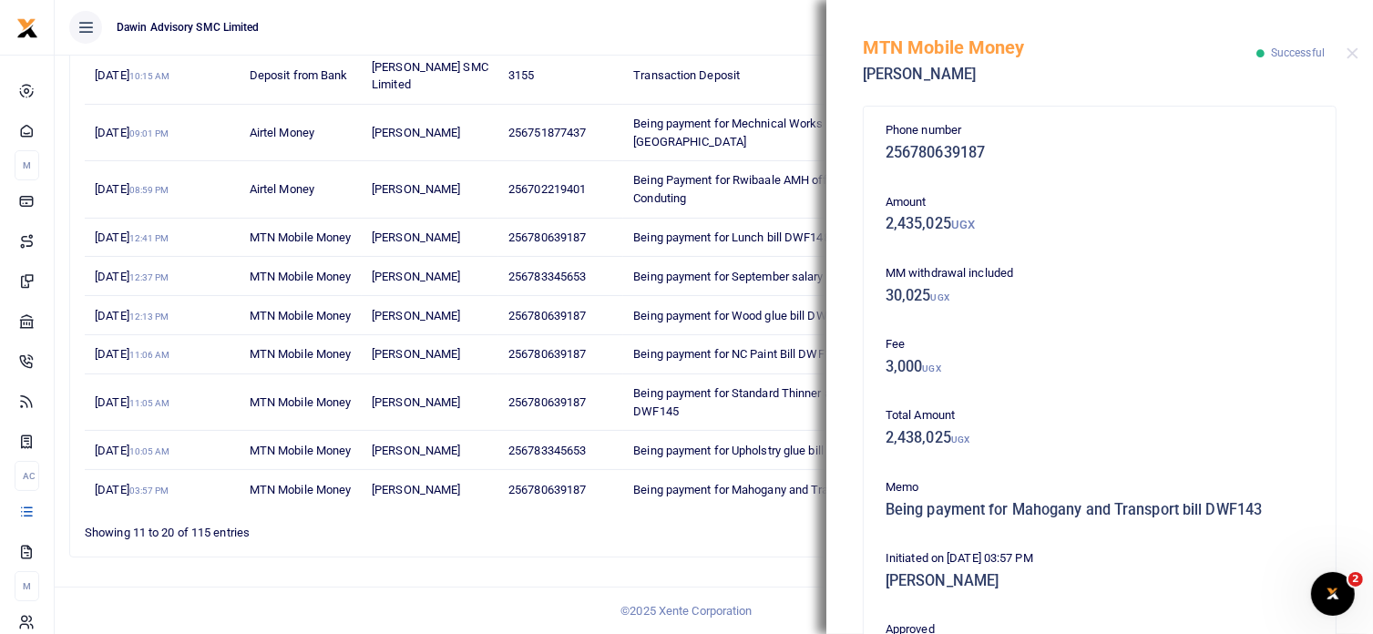
scroll to position [0, 0]
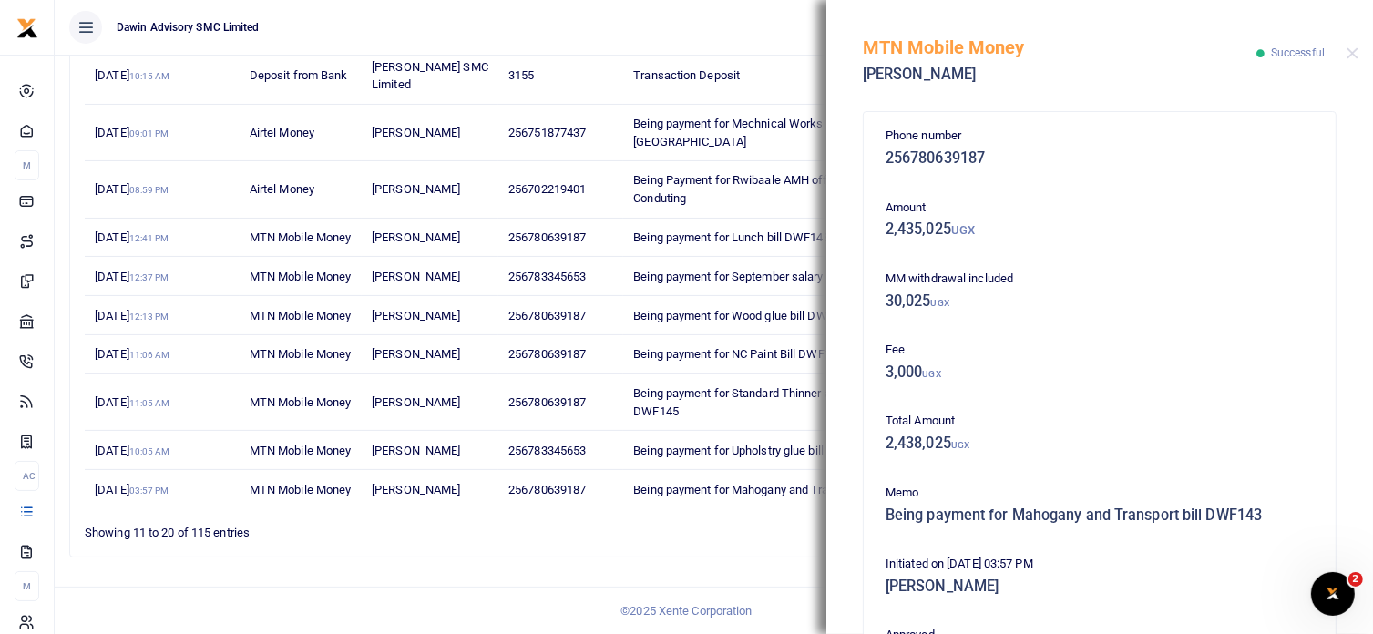
click at [1337, 50] on div "MTN Mobile Money Edmond Palanda Successful" at bounding box center [1099, 50] width 547 height 101
click at [1347, 50] on button "Close" at bounding box center [1353, 53] width 12 height 12
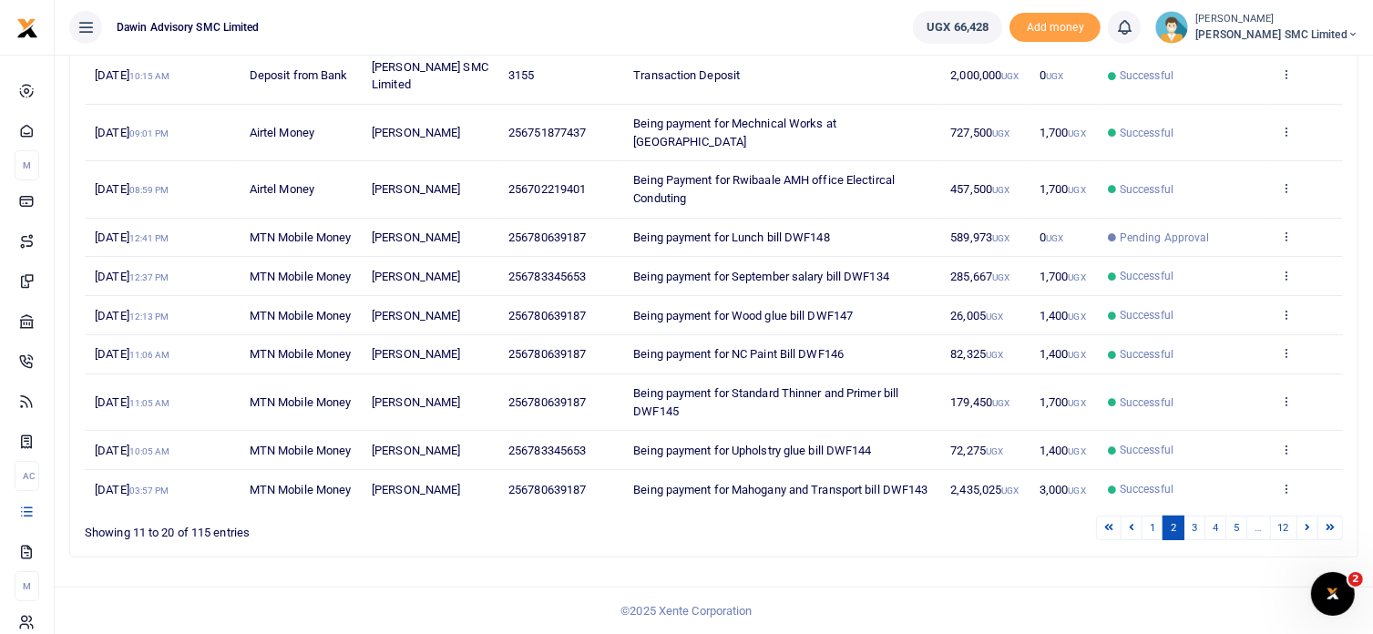
scroll to position [396, 0]
click at [1155, 527] on link "1" at bounding box center [1153, 528] width 22 height 25
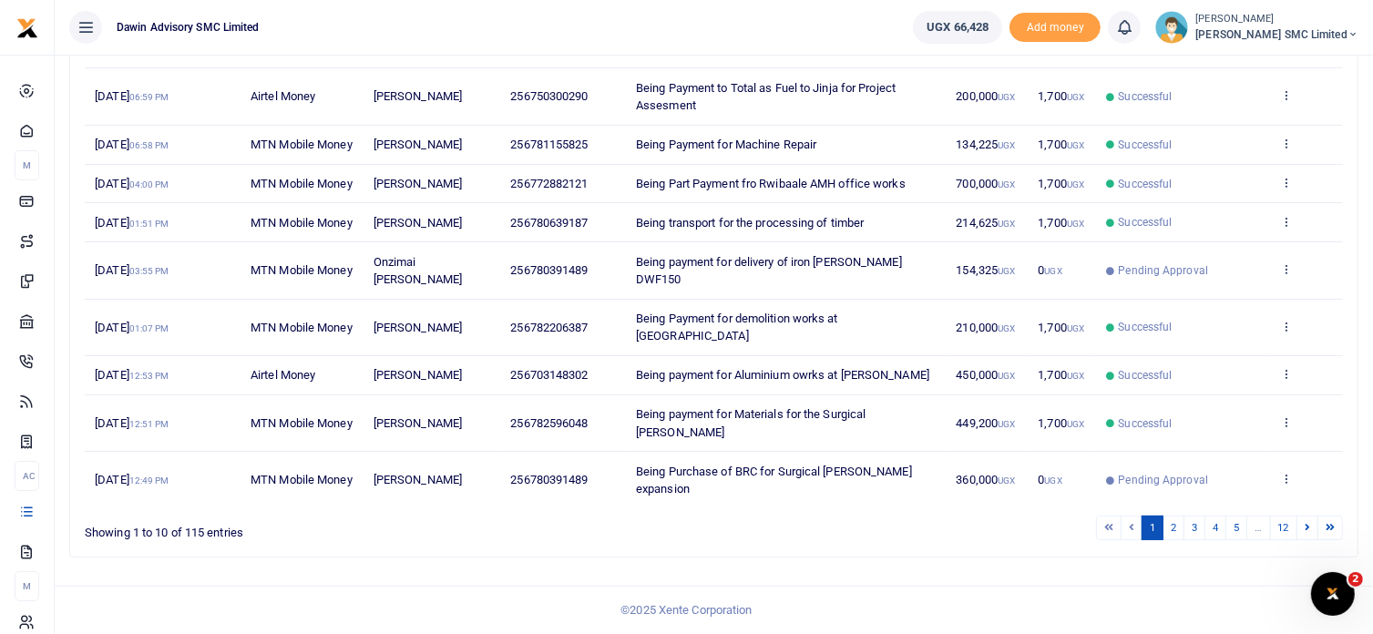
scroll to position [378, 0]
